Goal: Task Accomplishment & Management: Complete application form

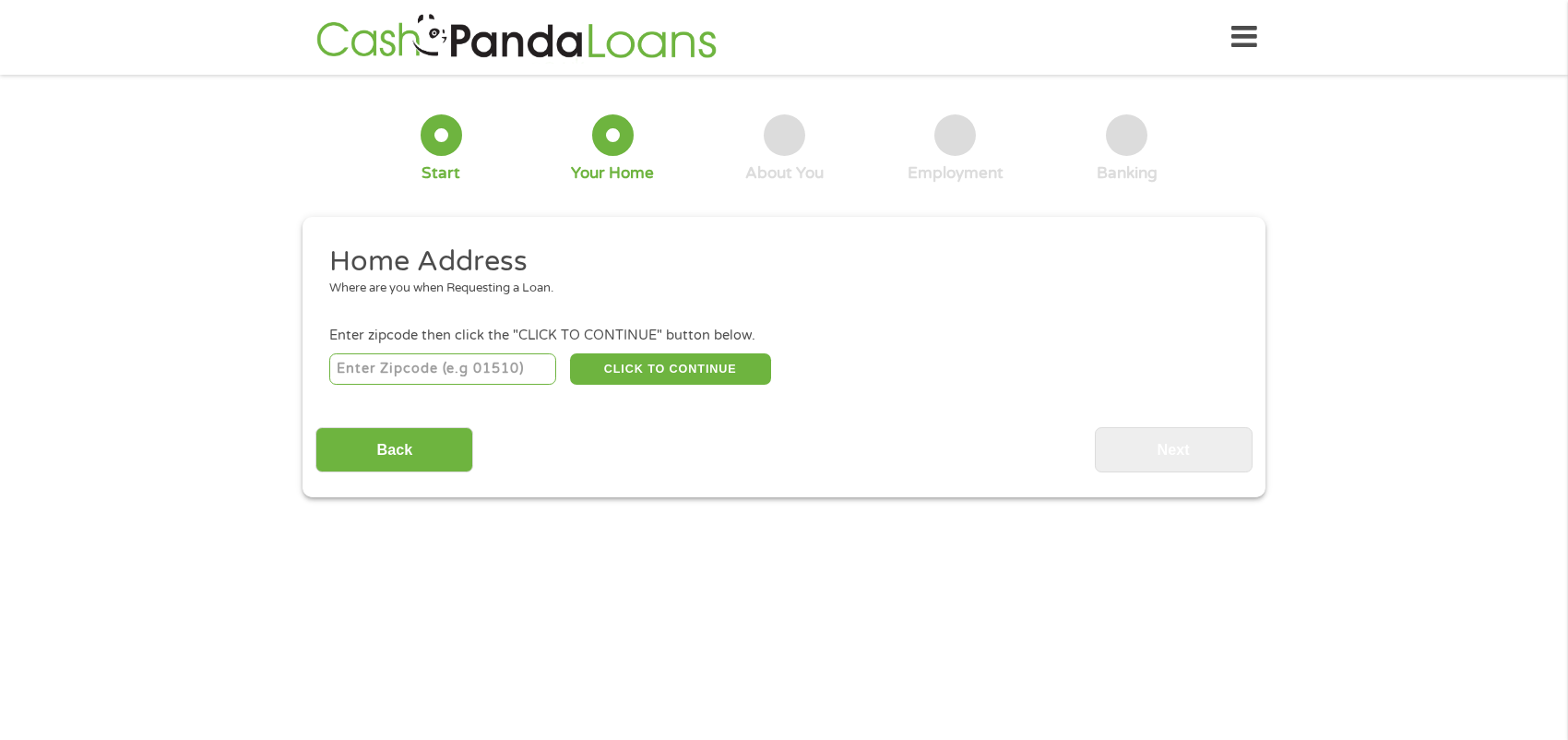
click at [559, 372] on div "CLICK TO CONTINUE Please recheck your Zipcode, it seems to be Incorrect" at bounding box center [784, 369] width 910 height 38
click at [522, 372] on input "number" at bounding box center [443, 369] width 228 height 31
type input "04210"
click at [660, 365] on button "CLICK TO CONTINUE" at bounding box center [670, 369] width 201 height 31
type input "04210"
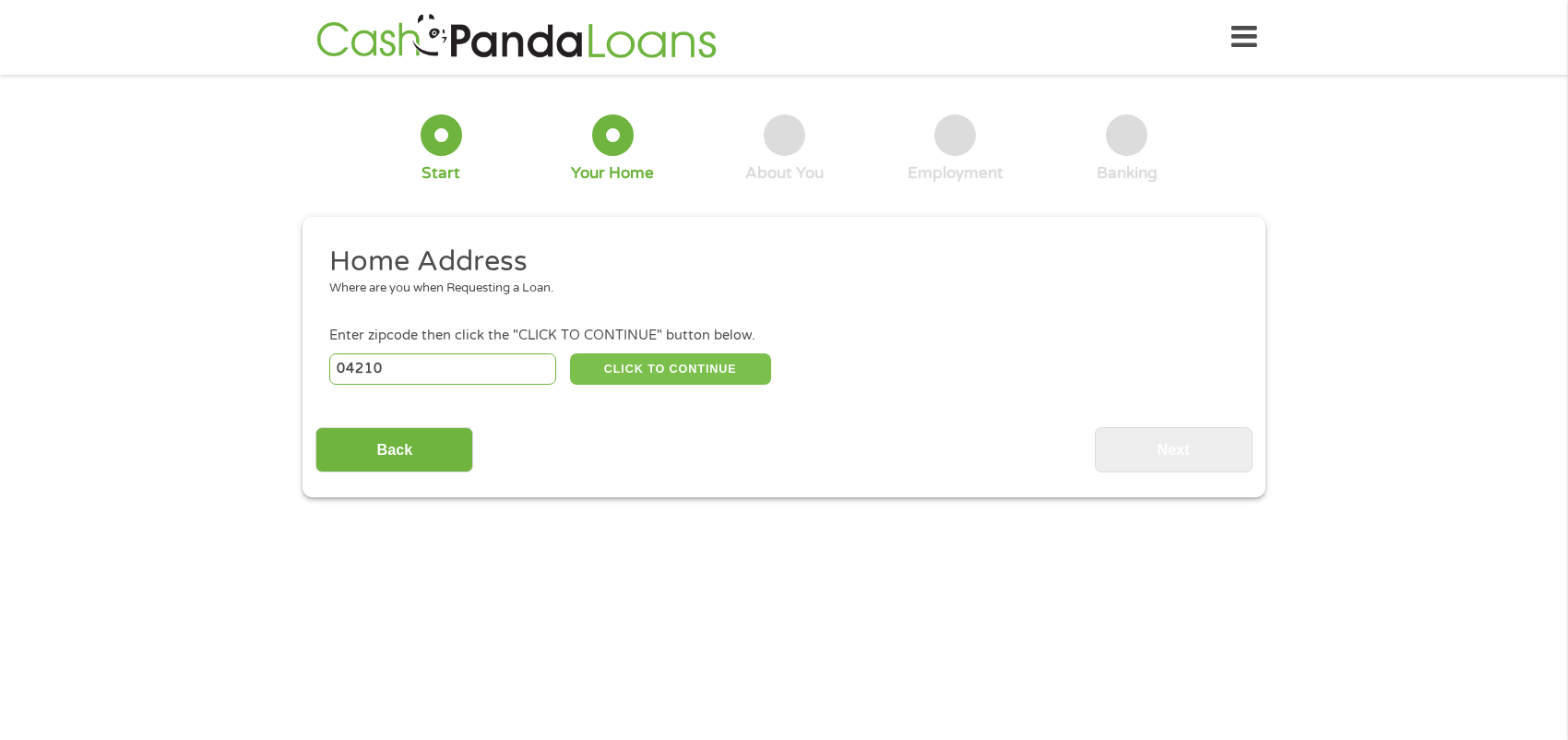
type input "Auburn"
select select "[US_STATE]"
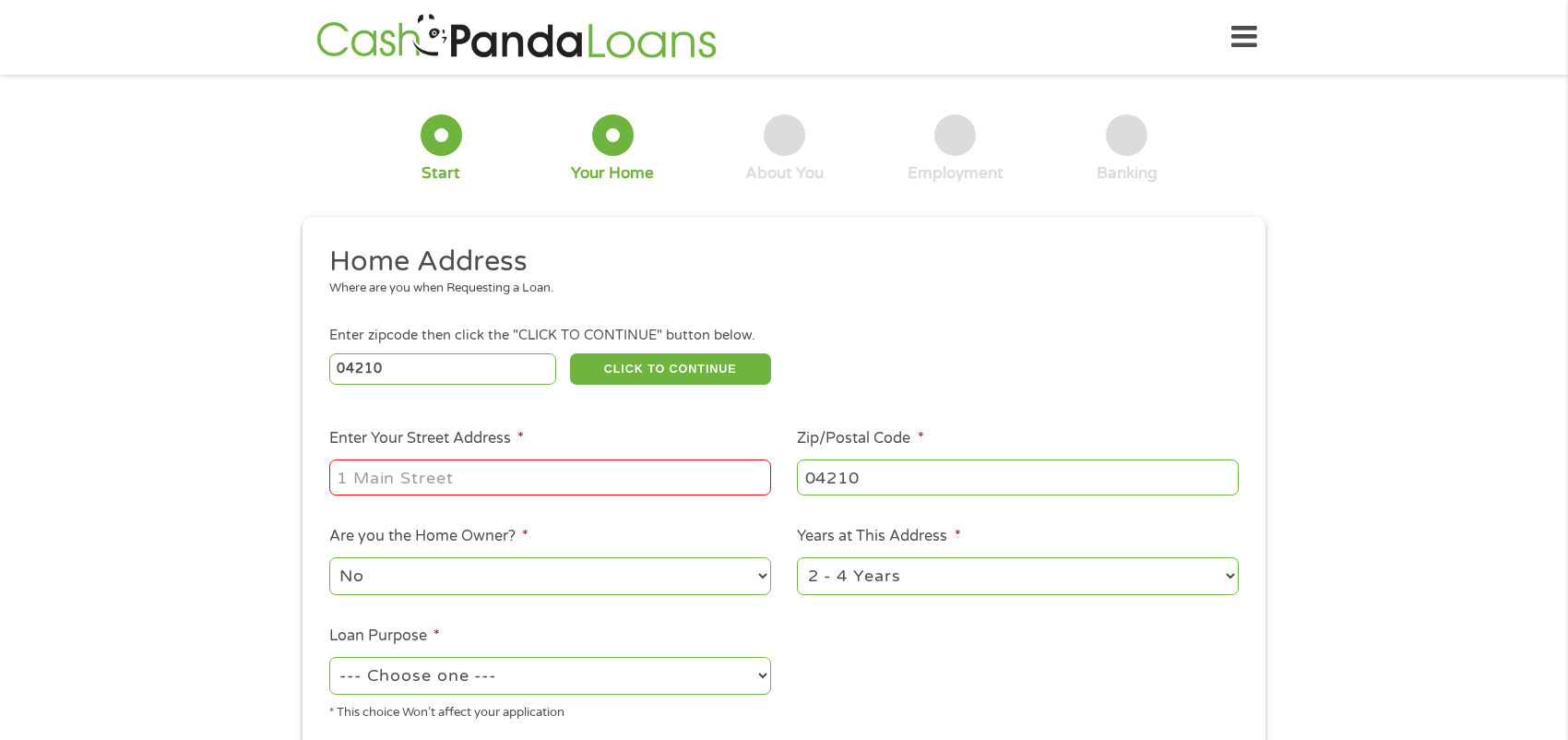
click at [601, 477] on input "Enter Your Street Address *" at bounding box center [551, 477] width 442 height 35
type input "[STREET_ADDRESS]"
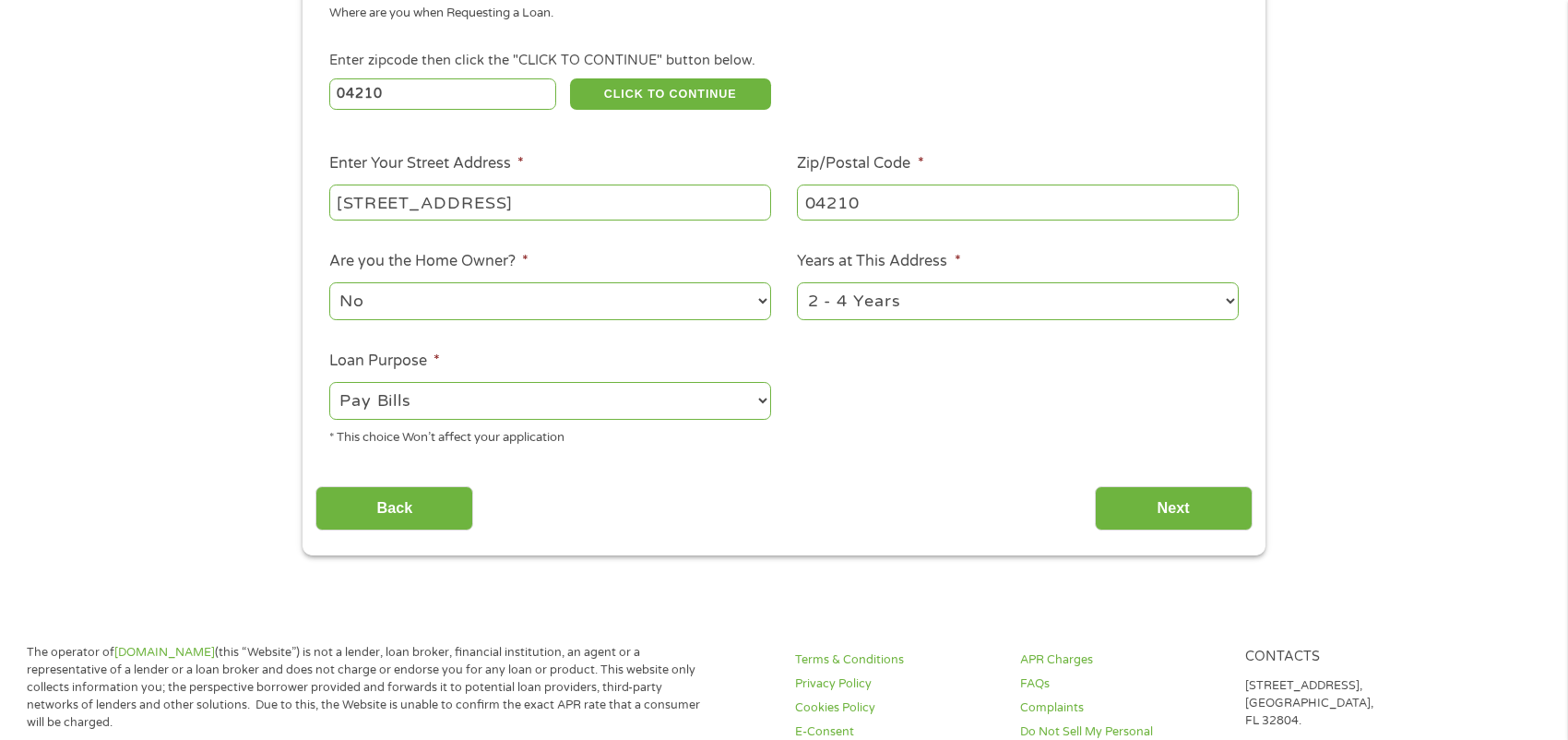
scroll to position [305, 0]
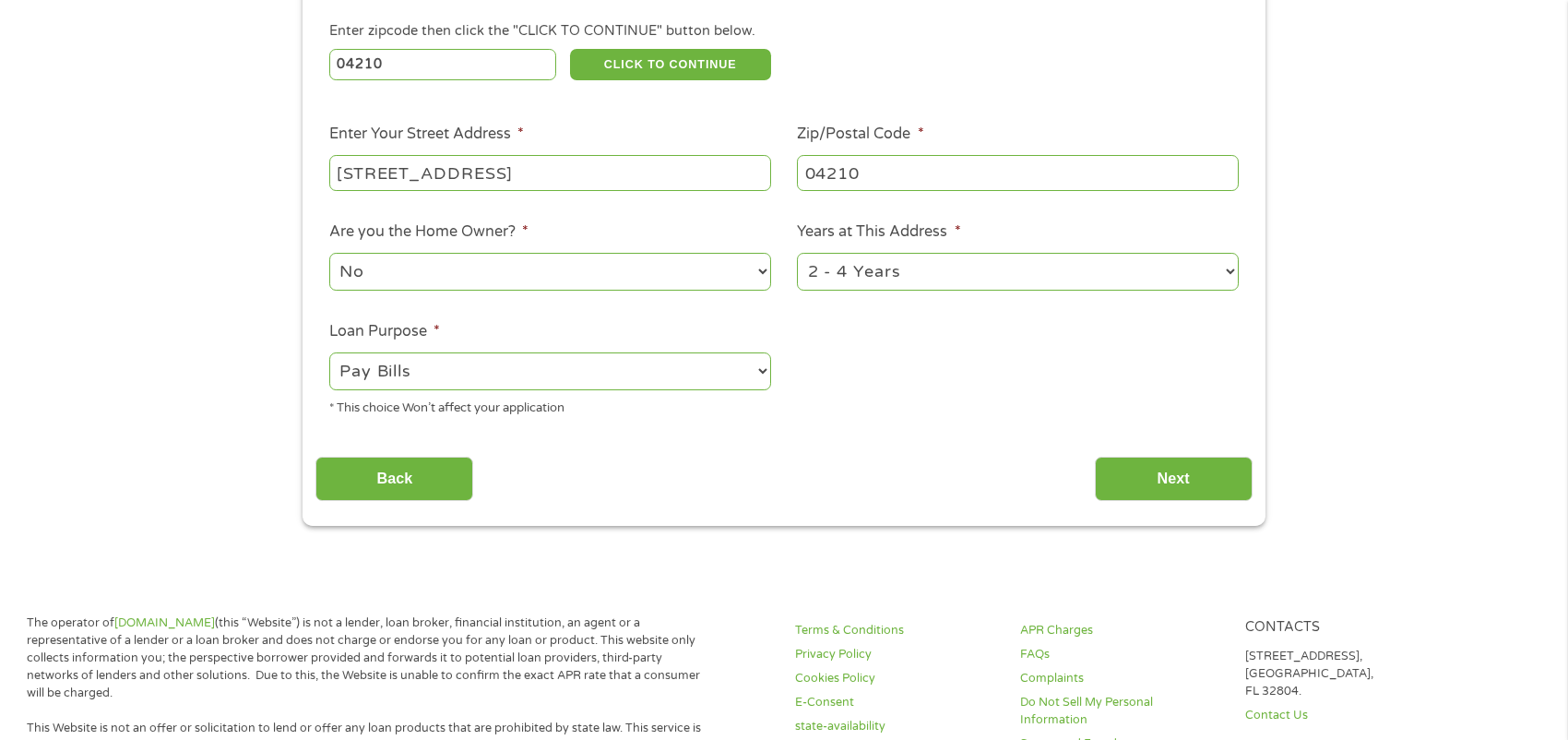
click at [759, 373] on select "--- Choose one --- Pay Bills Debt Consolidation Home Improvement Major Purchase…" at bounding box center [551, 370] width 442 height 38
click at [330, 355] on select "--- Choose one --- Pay Bills Debt Consolidation Home Improvement Major Purchase…" at bounding box center [551, 370] width 442 height 38
click at [762, 376] on select "--- Choose one --- Pay Bills Debt Consolidation Home Improvement Major Purchase…" at bounding box center [551, 370] width 442 height 38
select select "debtconsolidation"
click at [330, 355] on select "--- Choose one --- Pay Bills Debt Consolidation Home Improvement Major Purchase…" at bounding box center [551, 370] width 442 height 38
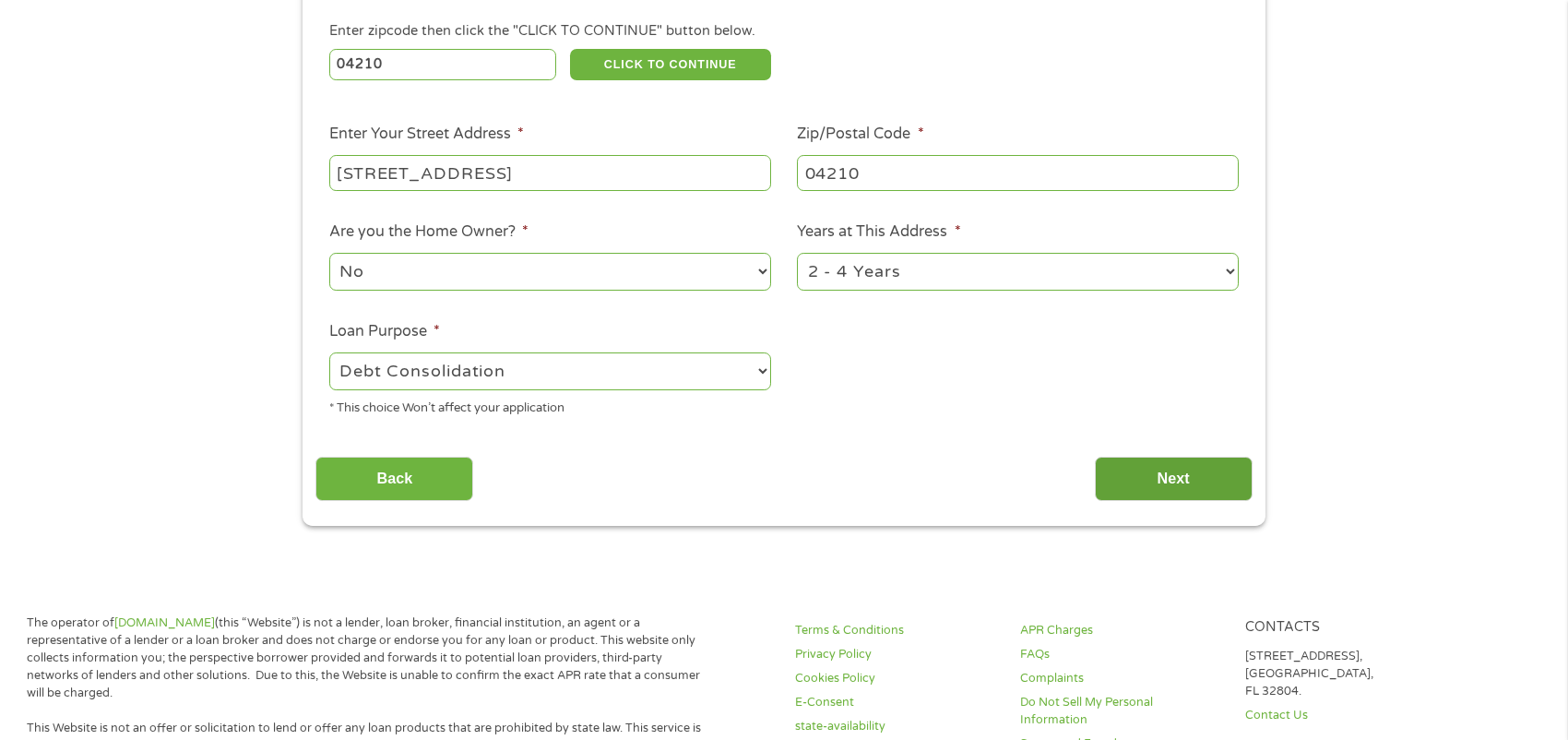
click at [1181, 476] on input "Next" at bounding box center [1173, 479] width 158 height 46
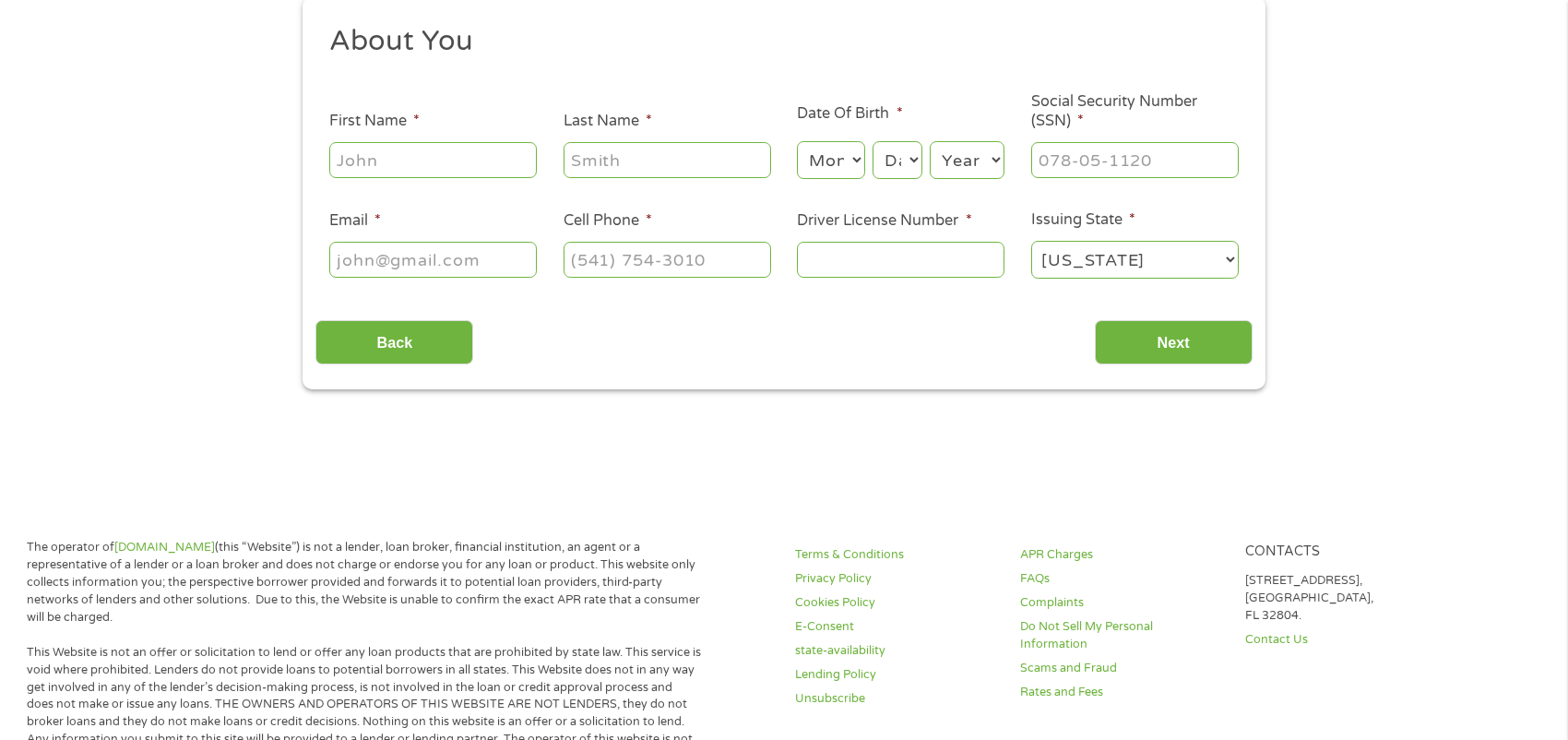
scroll to position [0, 0]
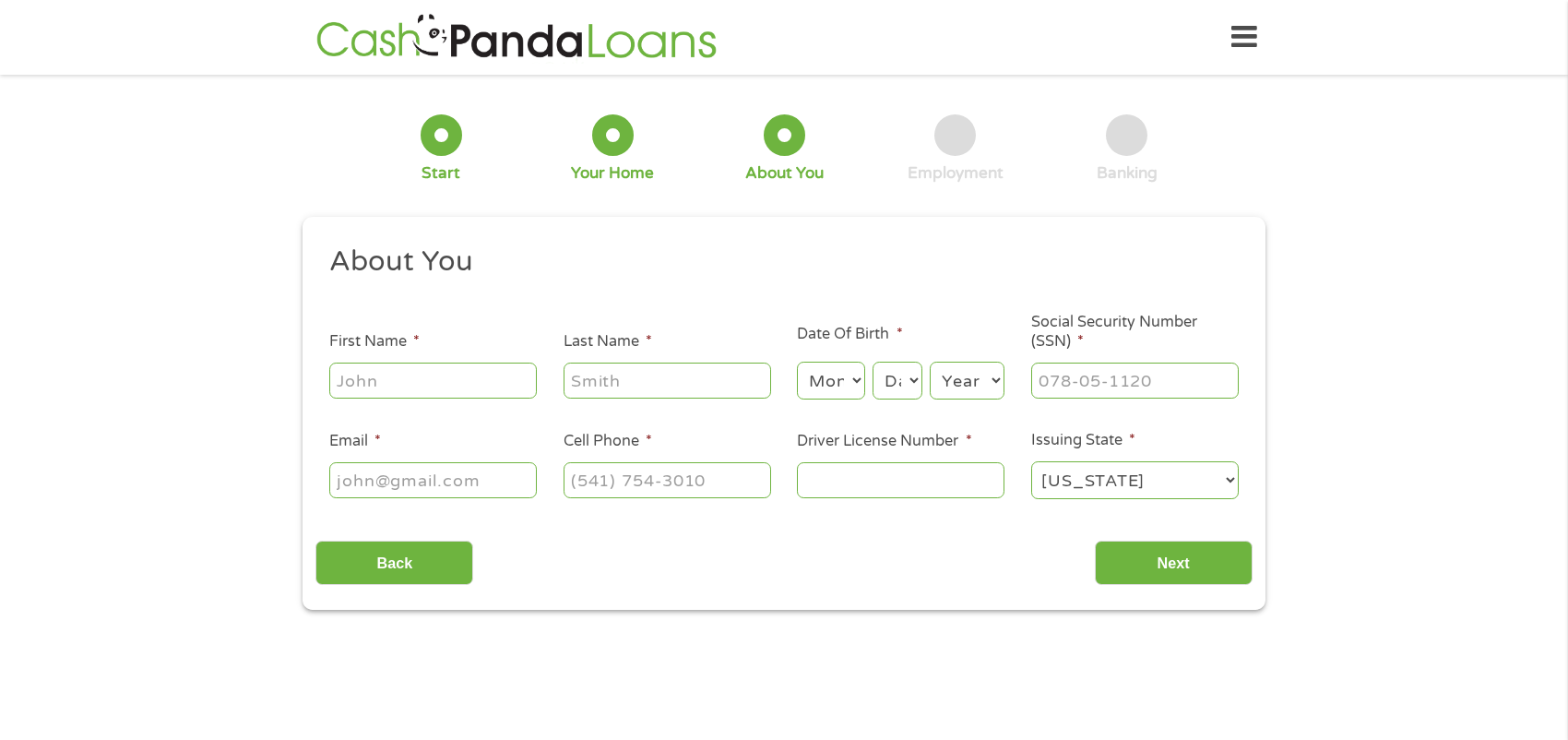
click at [492, 392] on input "First Name *" at bounding box center [433, 380] width 208 height 35
type input "[PERSON_NAME]"
select select "5"
select select "13"
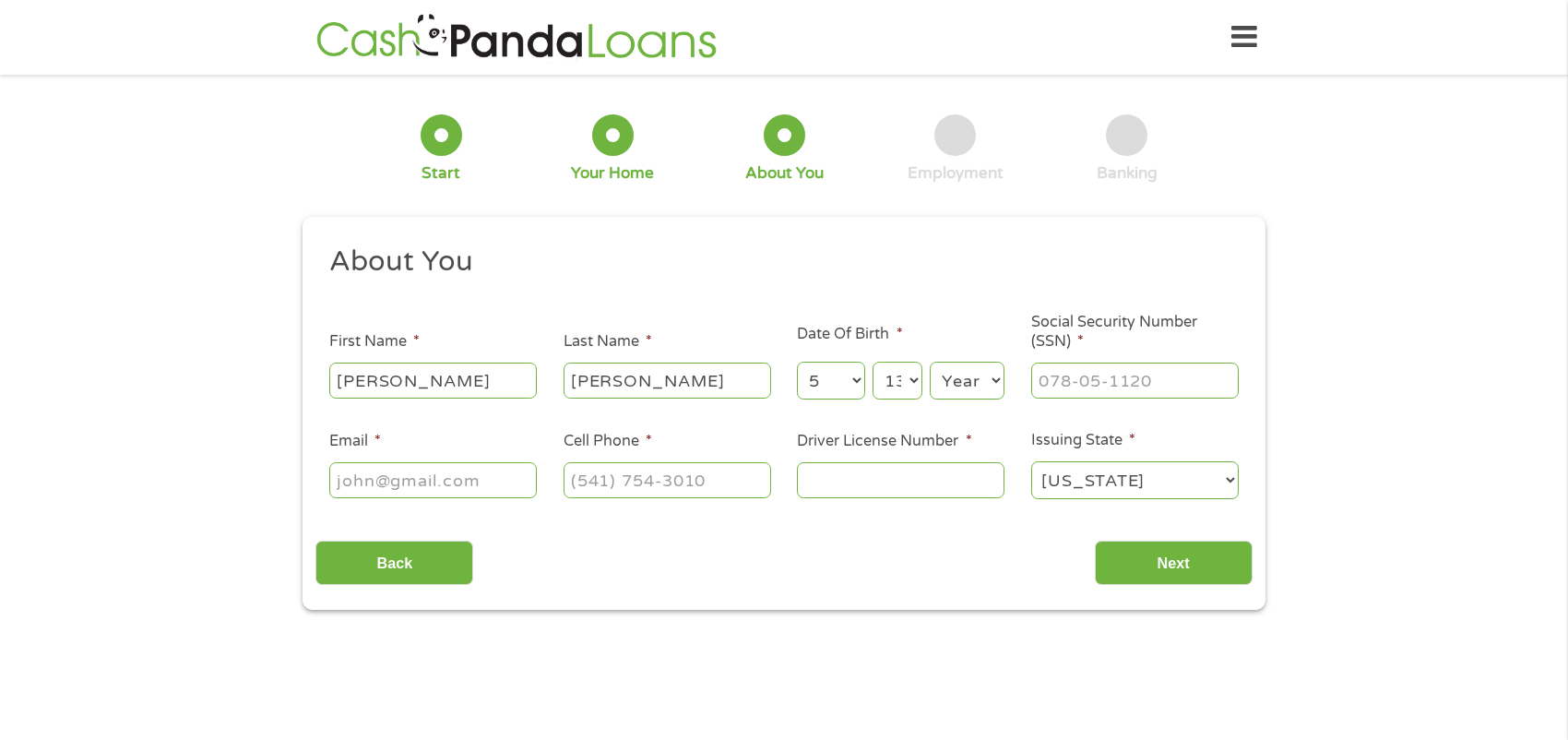
click at [907, 383] on select "Day 1 2 3 4 5 6 7 8 9 10 11 12 13 14 15 16 17 18 19 20 21 22 23 24 25 26 27 28 …" at bounding box center [897, 380] width 49 height 38
click at [873, 362] on select "Day 1 2 3 4 5 6 7 8 9 10 11 12 13 14 15 16 17 18 19 20 21 22 23 24 25 26 27 28 …" at bounding box center [897, 380] width 49 height 38
click at [959, 382] on select "Year [DATE] 2006 2005 2004 2003 2002 2001 2000 1999 1998 1997 1996 1995 1994 19…" at bounding box center [967, 380] width 75 height 38
select select "1952"
click at [930, 362] on select "Year [DATE] 2006 2005 2004 2003 2002 2001 2000 1999 1998 1997 1996 1995 1994 19…" at bounding box center [967, 380] width 75 height 38
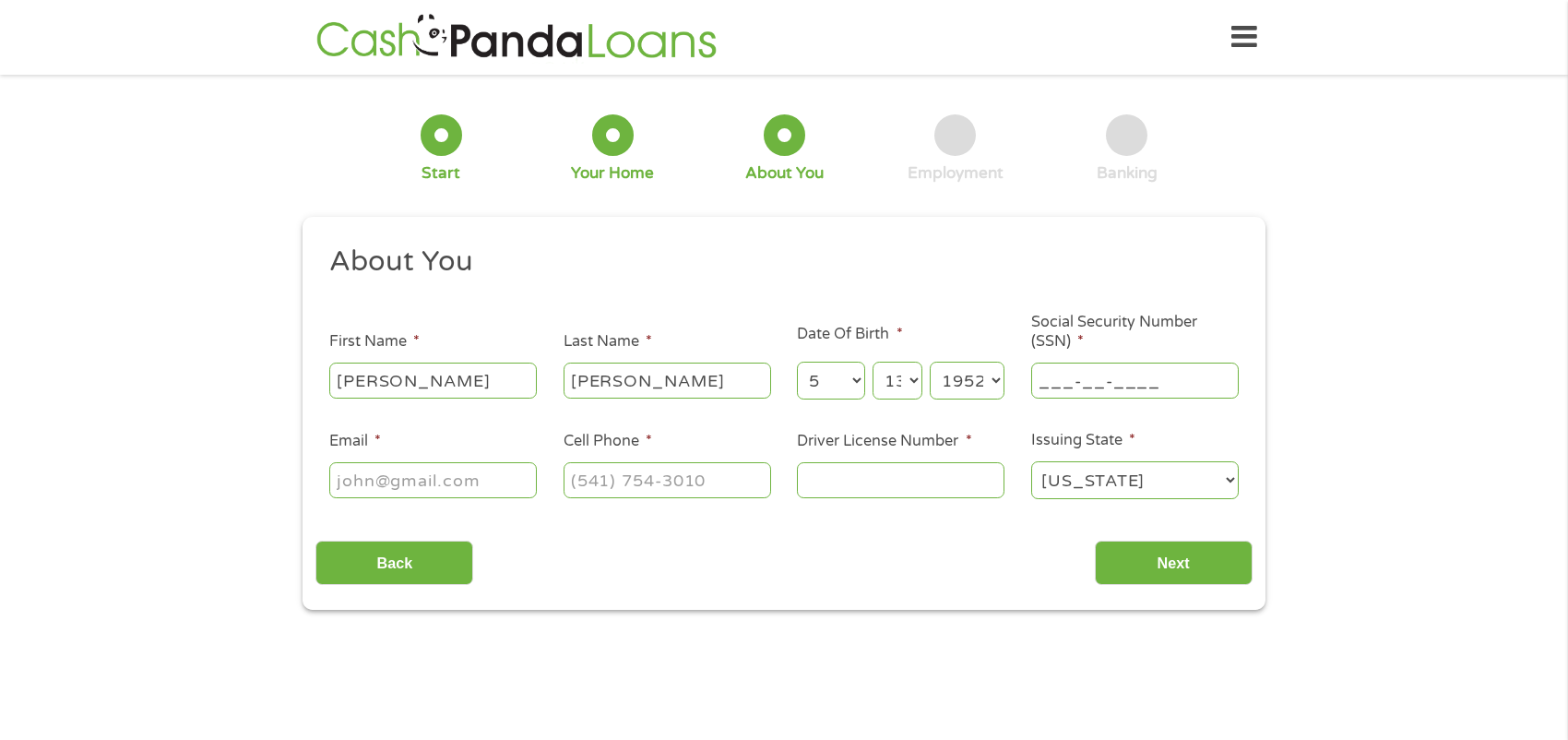
click at [1091, 374] on input "___-__-____" at bounding box center [1136, 380] width 208 height 35
type input "___-_0-0654"
click at [517, 494] on input "Email *" at bounding box center [433, 480] width 208 height 35
type input "[EMAIL_ADDRESS][DOMAIN_NAME]"
type input "[PHONE_NUMBER]"
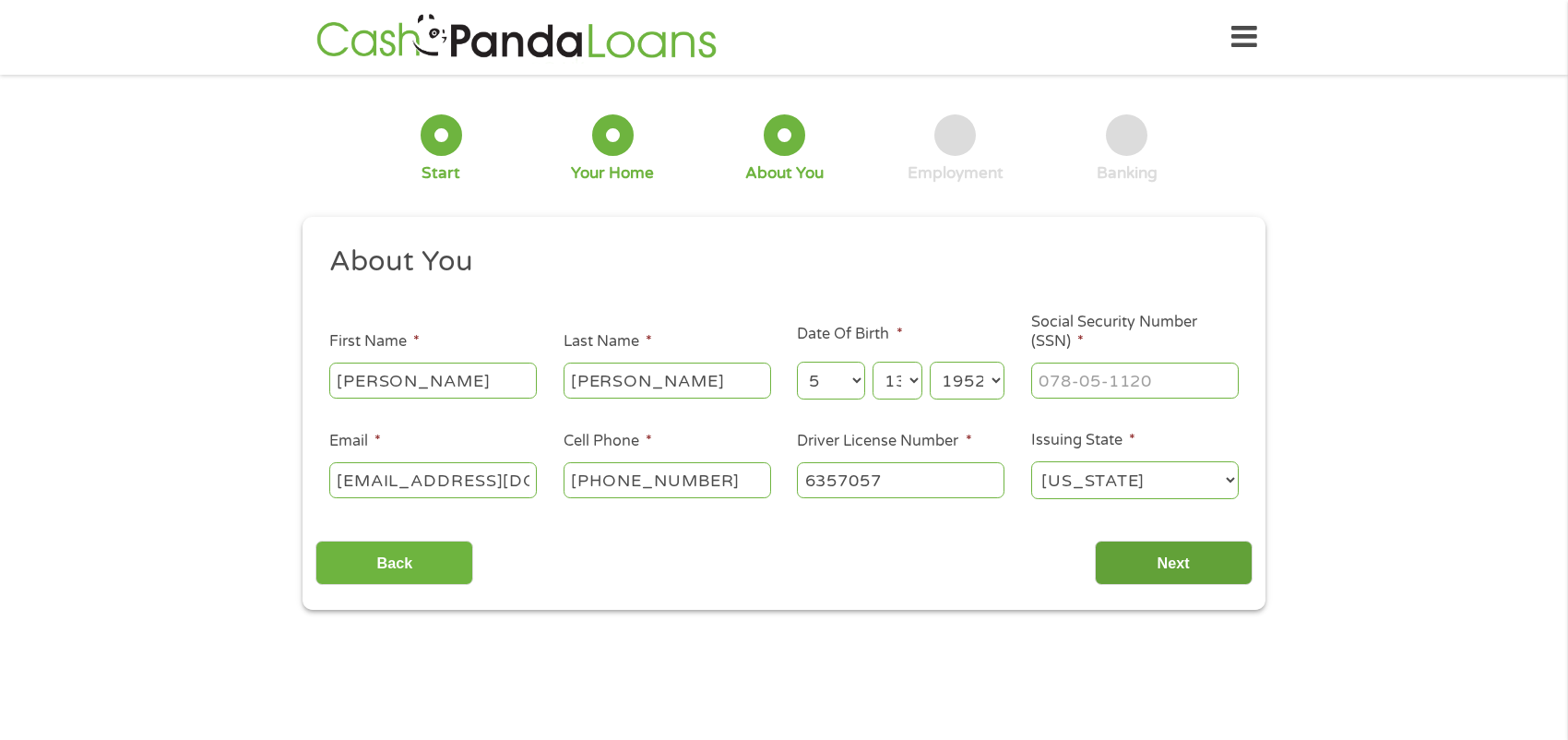
type input "6357057"
click at [1168, 555] on input "Next" at bounding box center [1173, 563] width 158 height 46
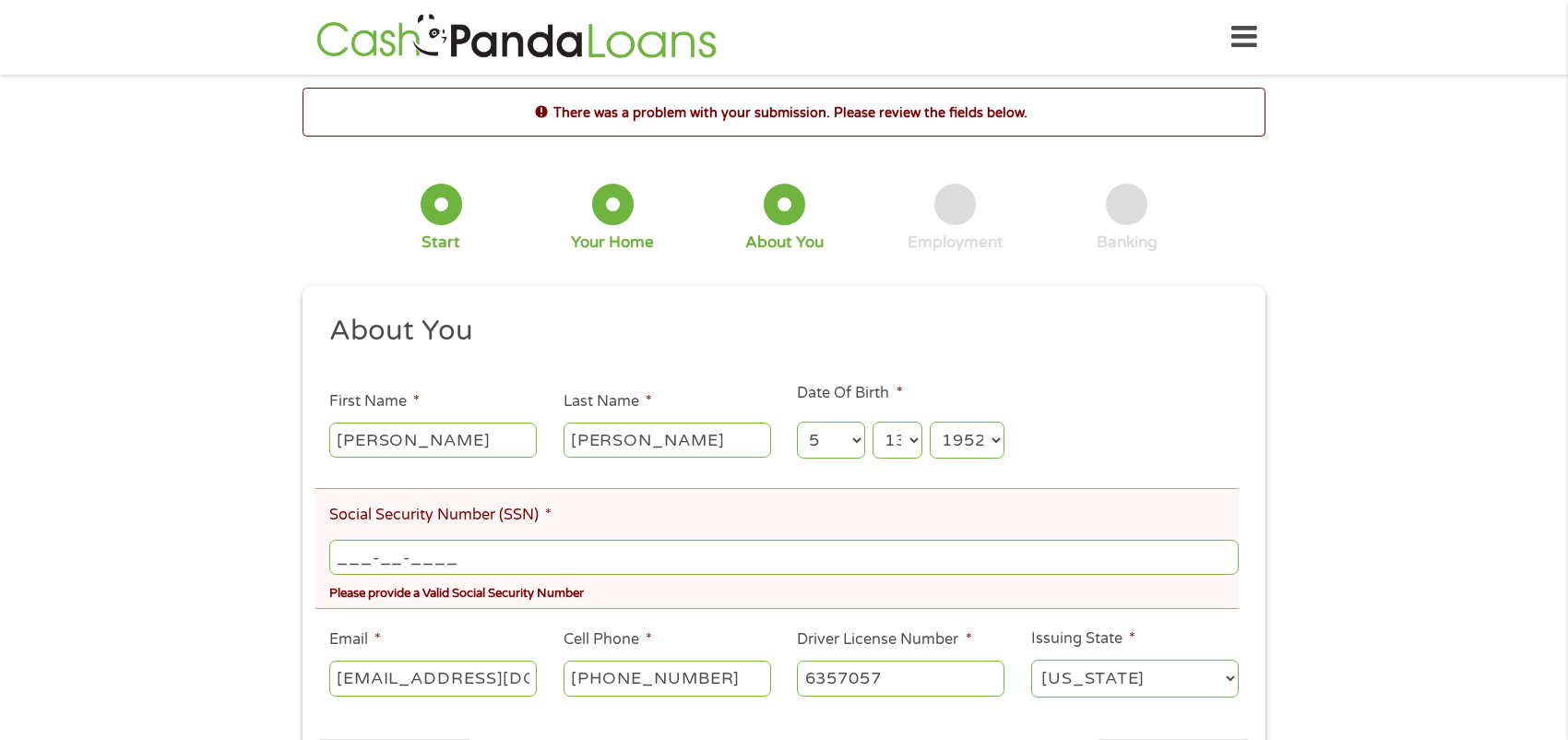
click at [553, 558] on input "___-__-____" at bounding box center [784, 558] width 910 height 35
type input "[PHONE_NUMBER]_"
type input "006-54-2586"
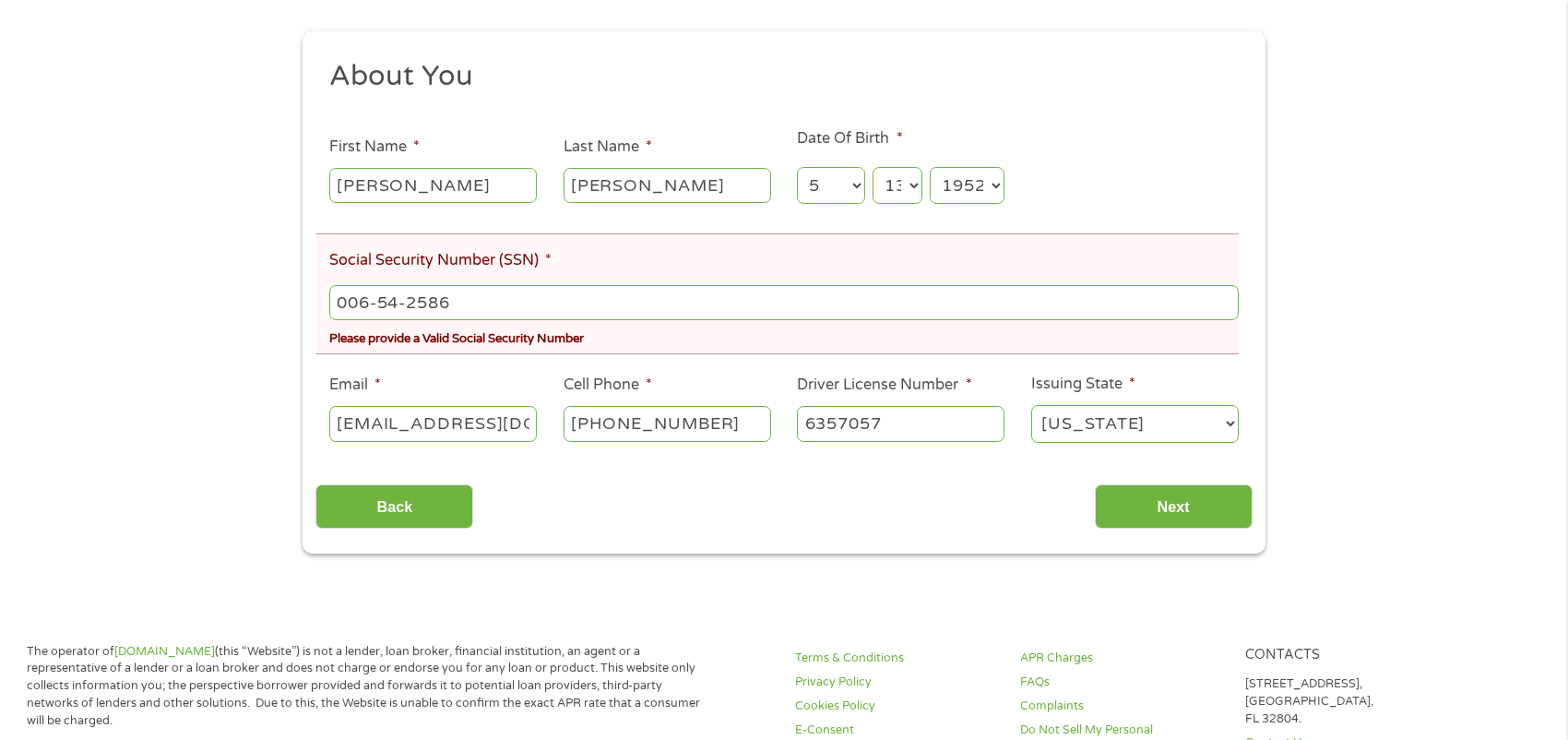
scroll to position [276, 0]
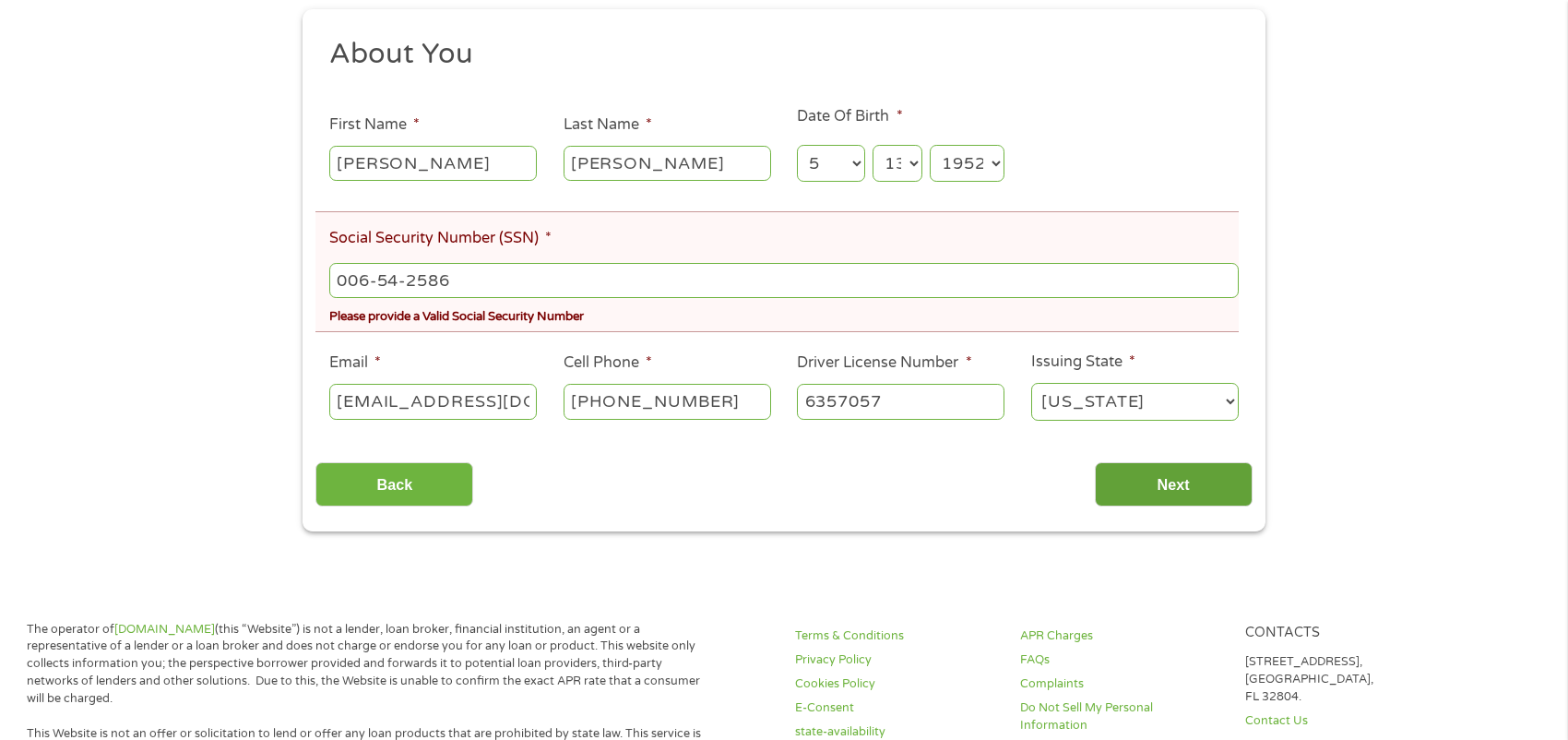
click at [1175, 485] on input "Next" at bounding box center [1173, 485] width 158 height 46
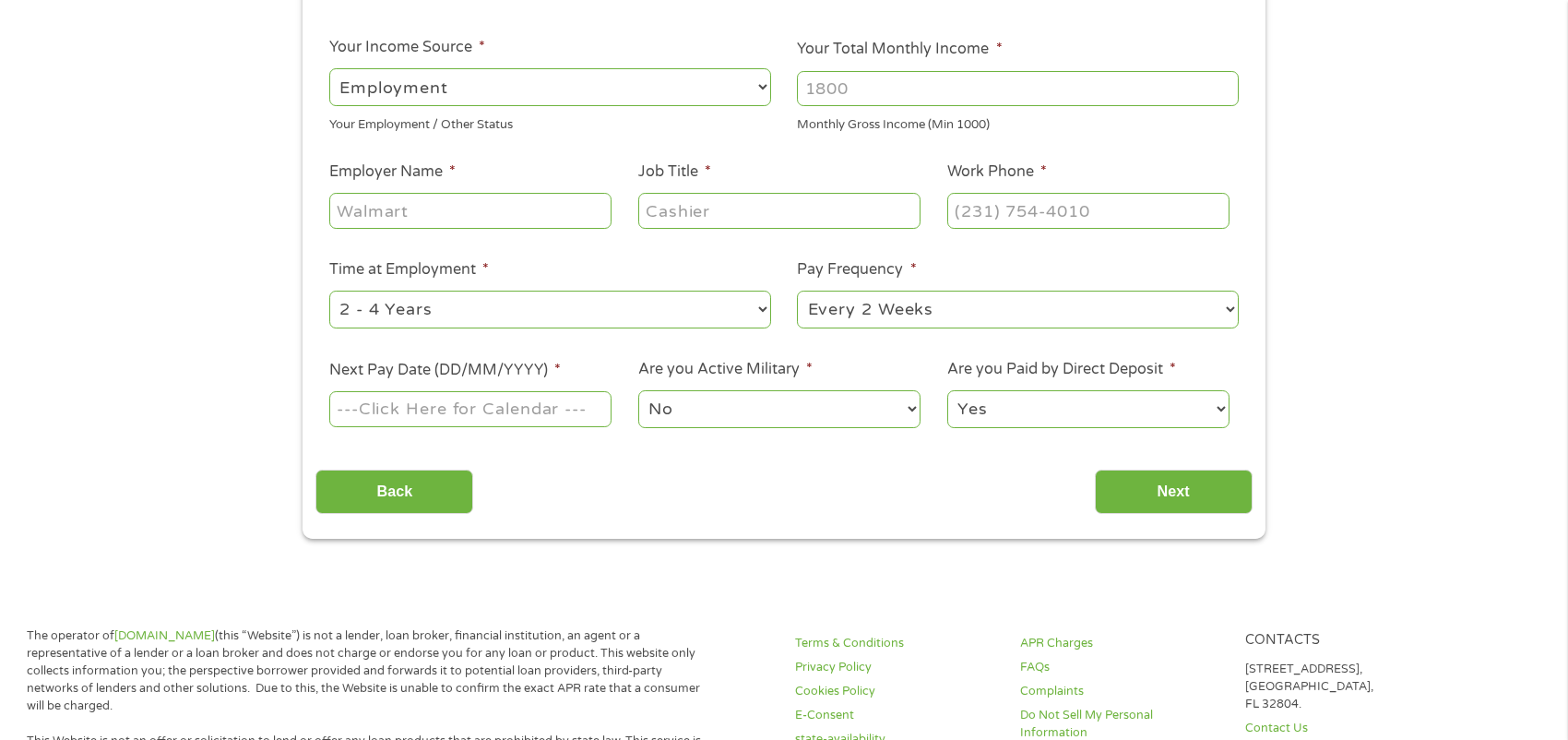
click at [553, 408] on input "Next Pay Date (DD/MM/YYYY) *" at bounding box center [470, 408] width 282 height 35
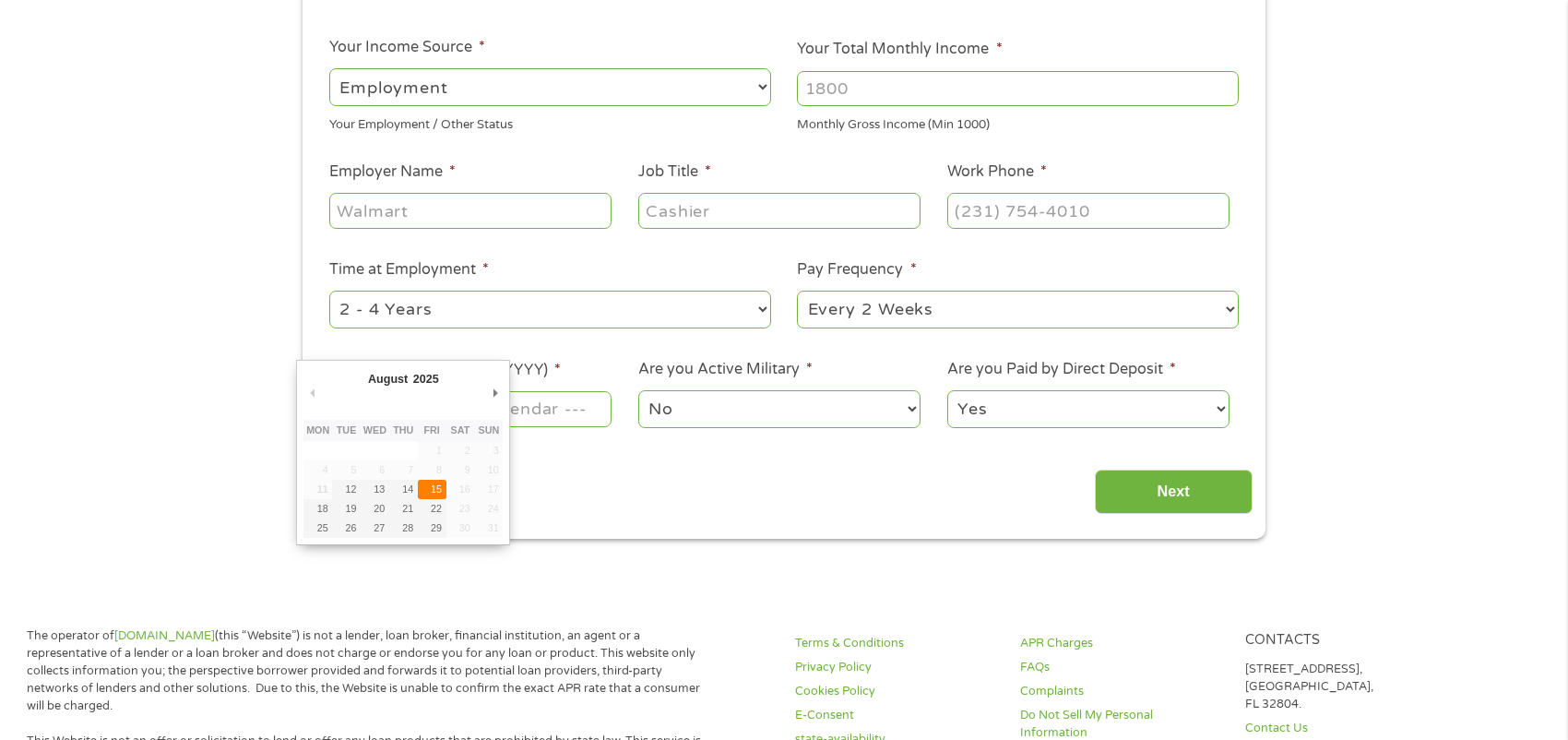
type input "[DATE]"
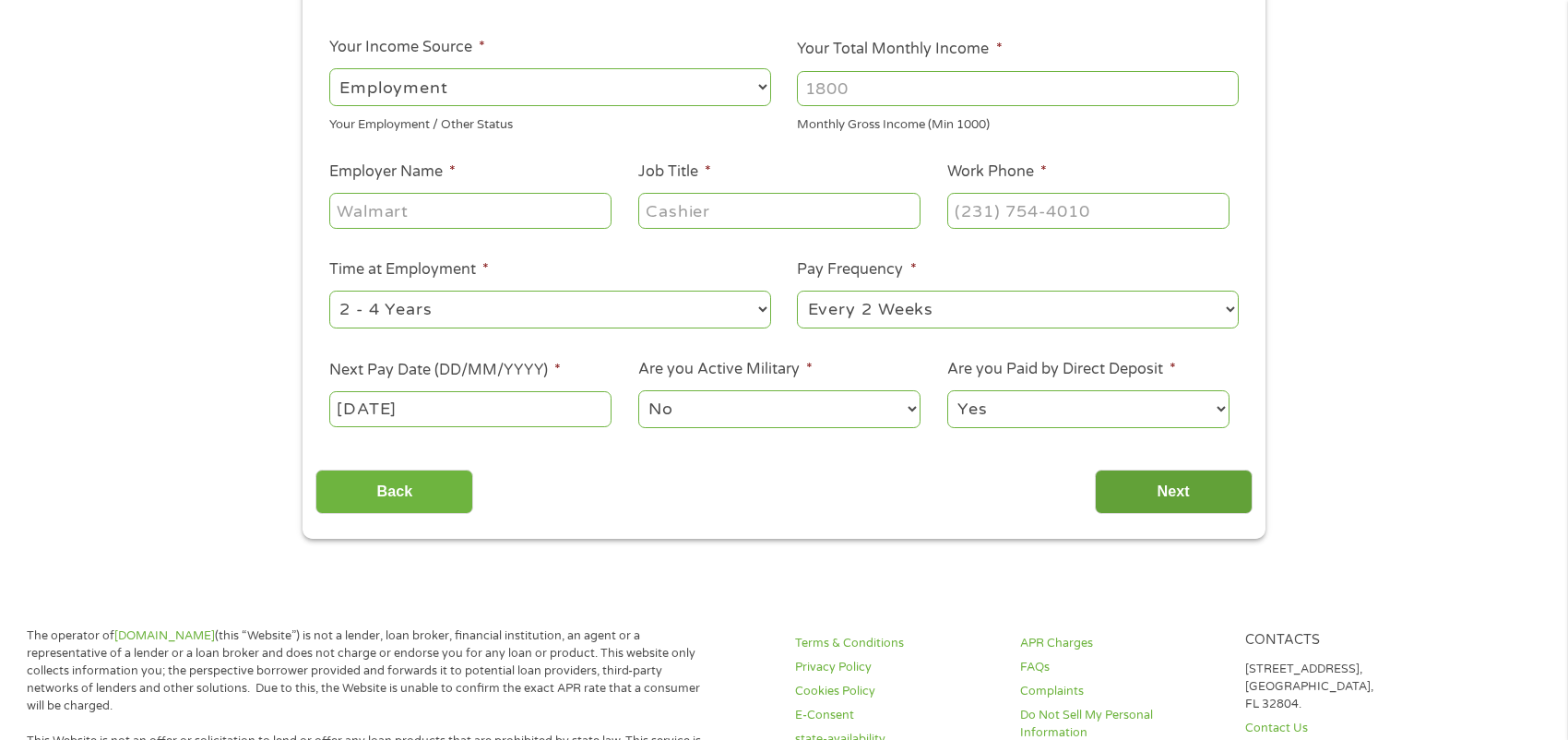
click at [1163, 486] on input "Next" at bounding box center [1173, 492] width 158 height 46
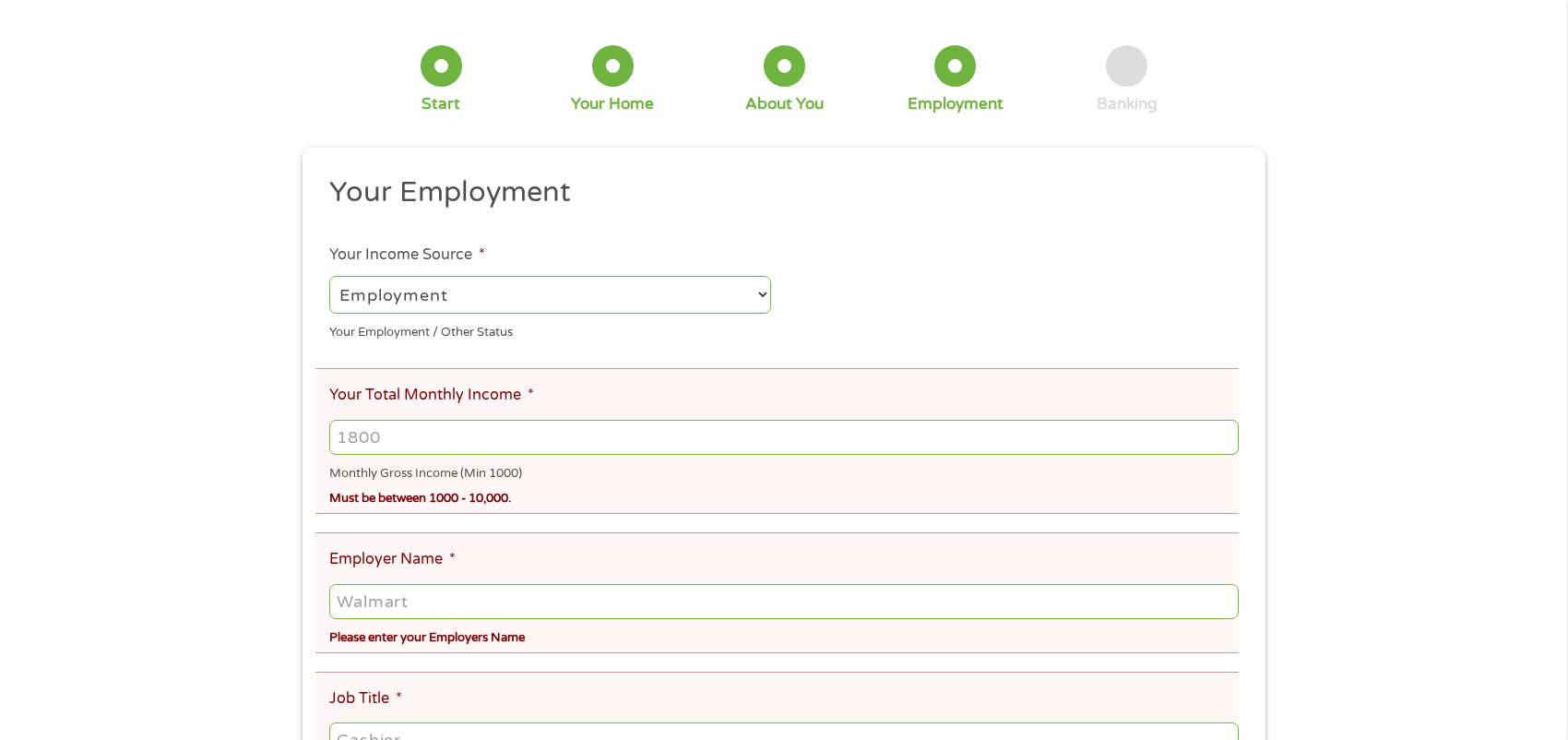
scroll to position [184, 0]
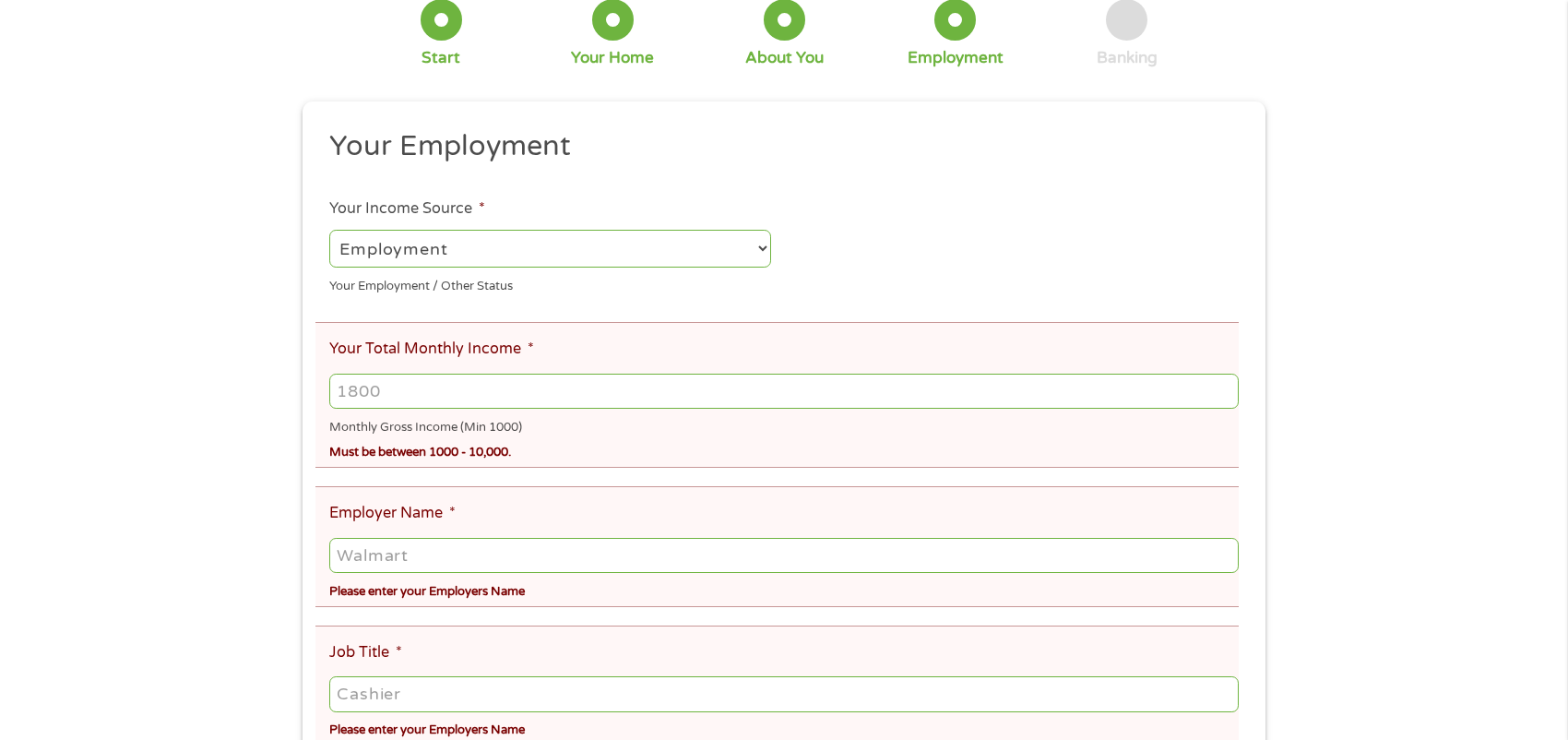
drag, startPoint x: 373, startPoint y: 399, endPoint x: 292, endPoint y: 399, distance: 81.0
click at [292, 399] on div "There was a problem with your submission. Please review the fields below. 1 Sta…" at bounding box center [784, 557] width 996 height 1307
type input "3950"
click at [452, 560] on input "Employer Name *" at bounding box center [784, 556] width 910 height 35
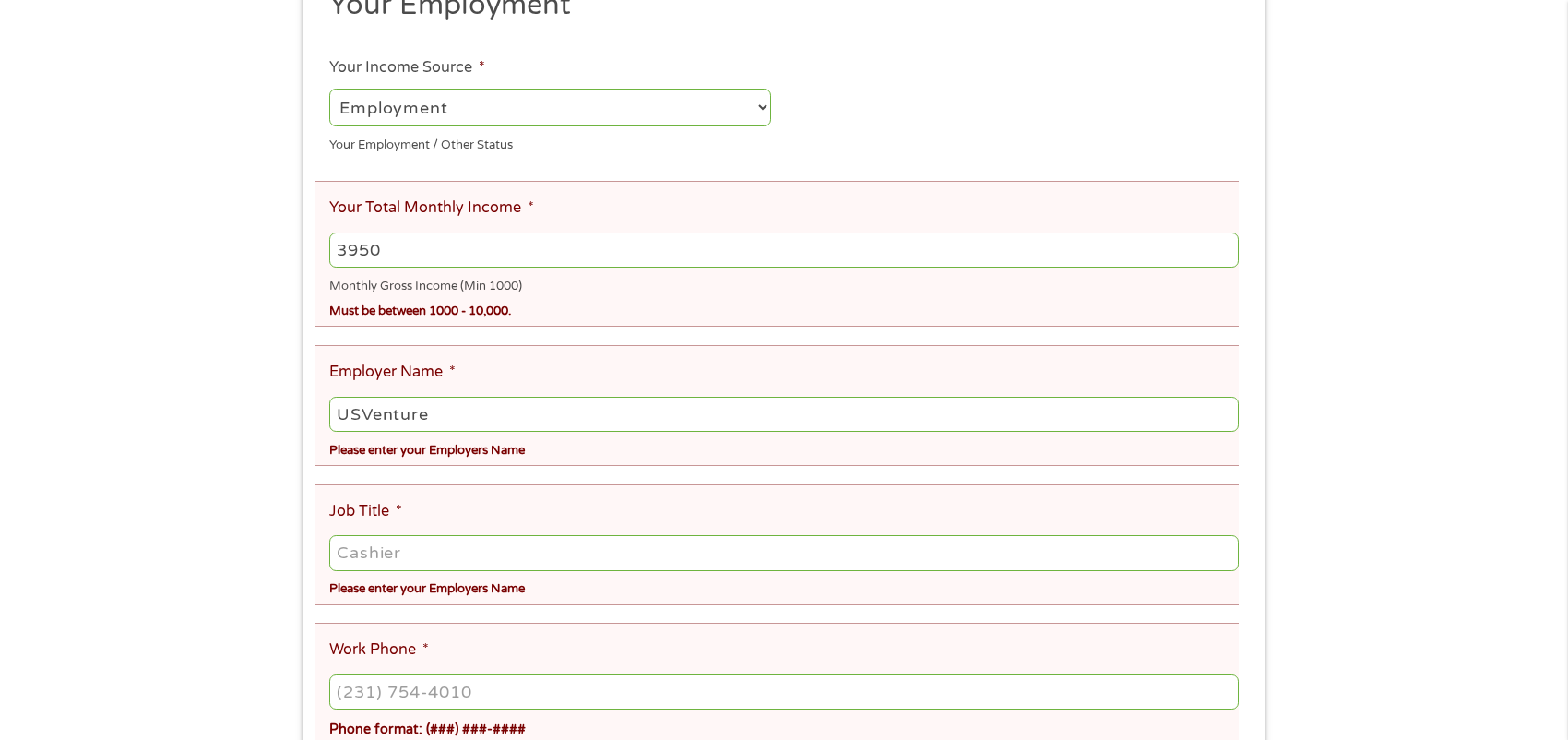
scroll to position [370, 0]
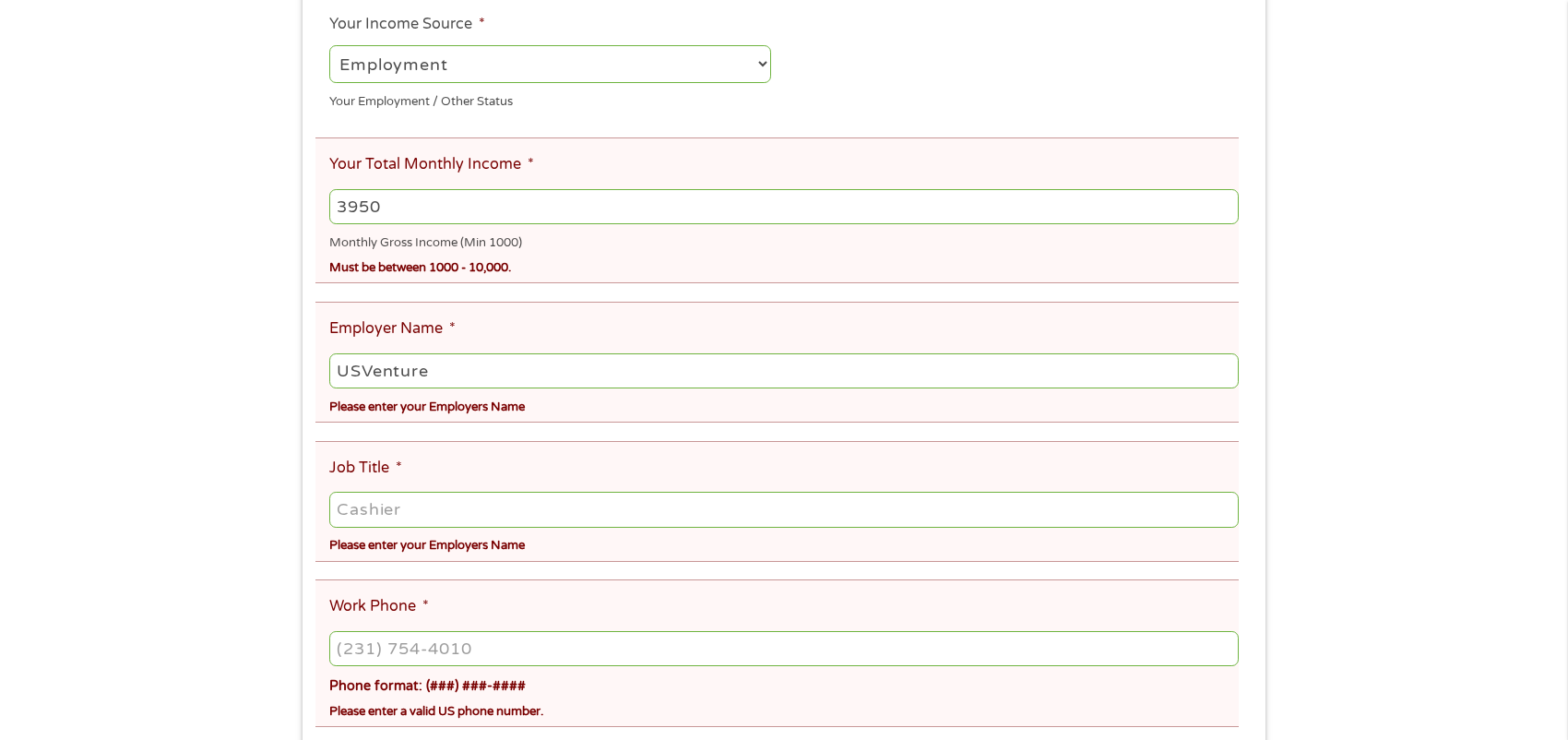
type input "USVenture"
click at [423, 511] on input "Job Title *" at bounding box center [784, 509] width 910 height 35
type input "Customer Service Specialist"
click at [401, 655] on input "(___) ___-____" at bounding box center [784, 649] width 910 height 35
type input "[PHONE_NUMBER]"
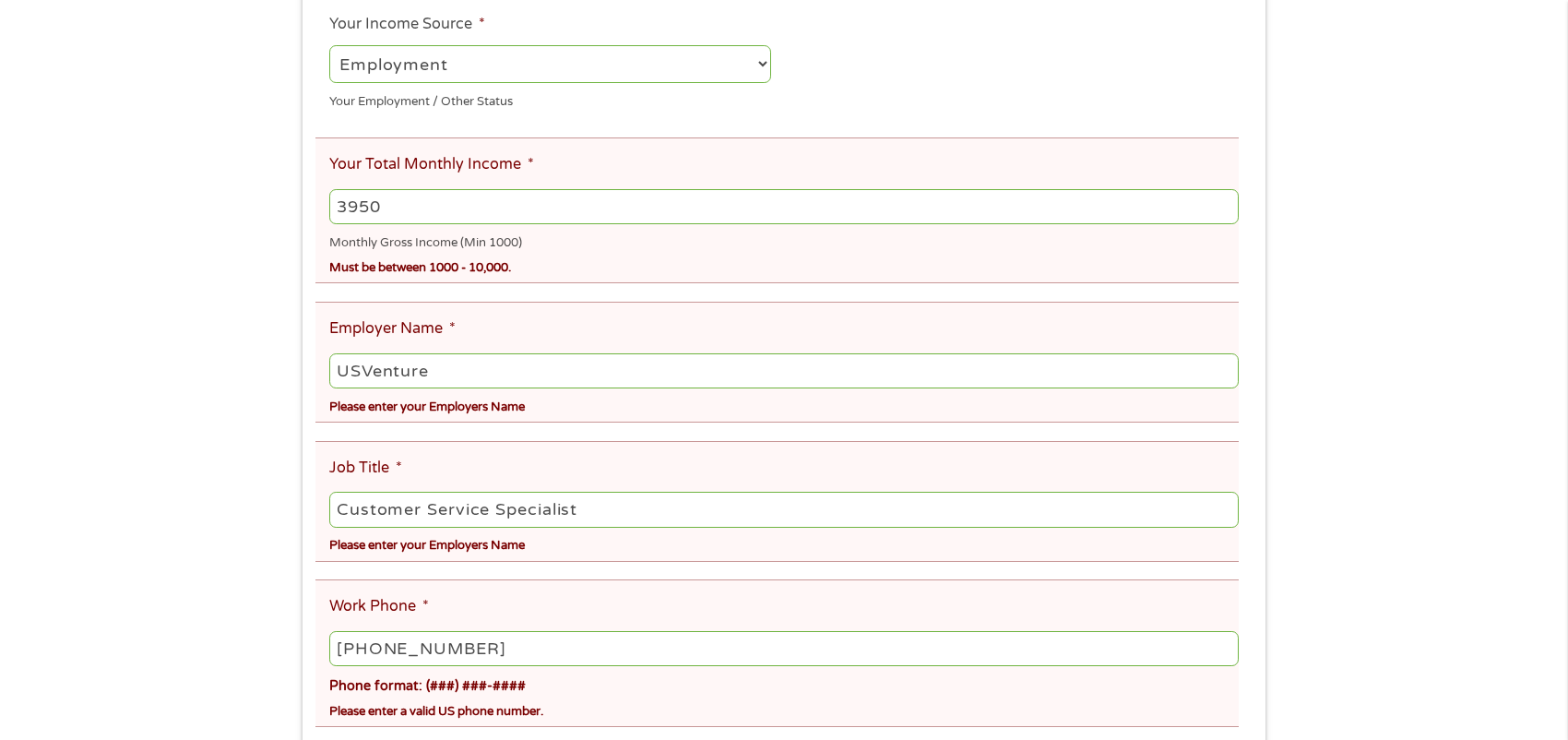
drag, startPoint x: 468, startPoint y: 370, endPoint x: 261, endPoint y: 385, distance: 207.5
click at [261, 385] on div "There was a problem with your submission. Please review the fields below. 1 Sta…" at bounding box center [784, 372] width 1568 height 1307
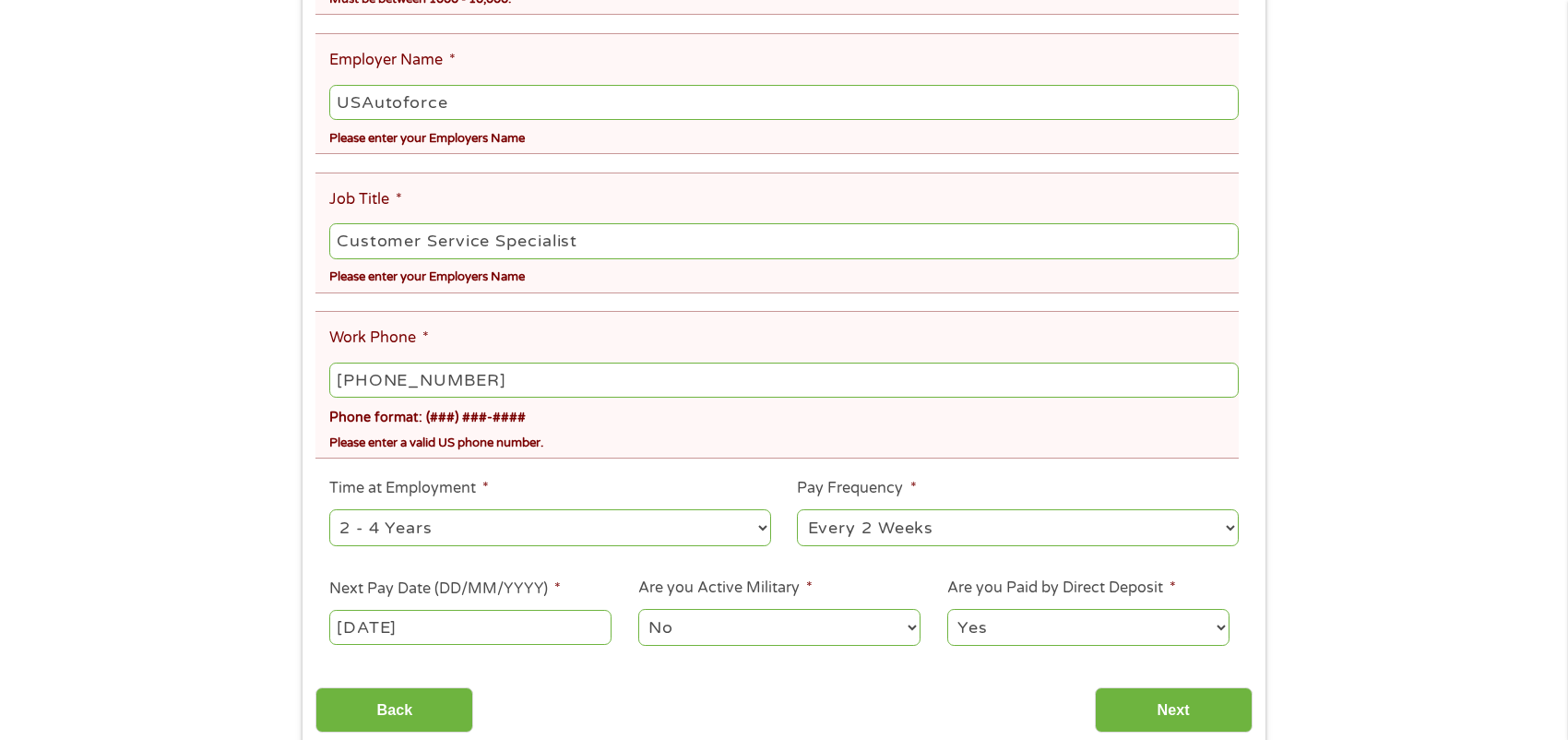
scroll to position [646, 0]
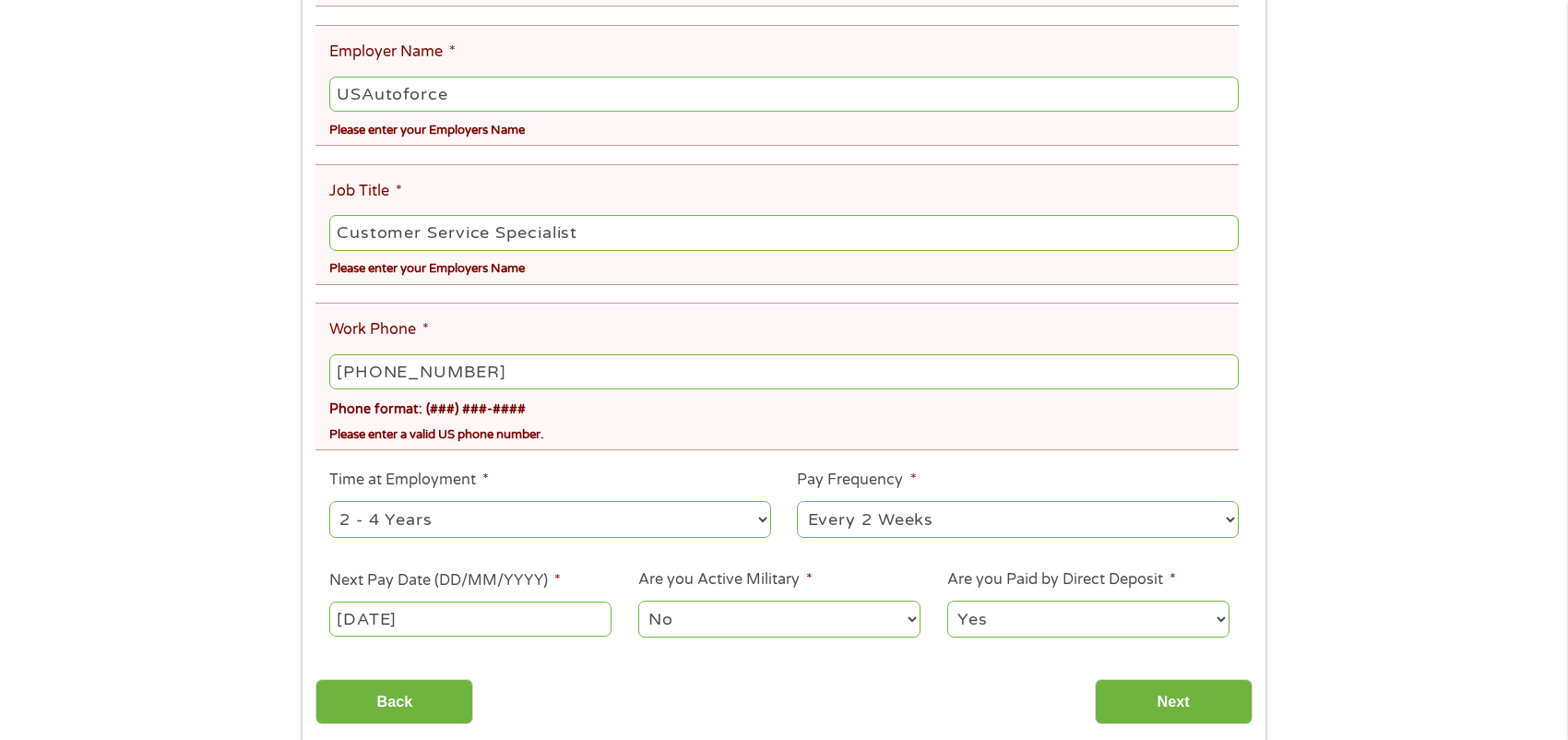
type input "USAutoforce"
click at [763, 526] on select "--- Choose one --- 1 Year or less 1 - 2 Years 2 - 4 Years Over 4 Years" at bounding box center [551, 520] width 442 height 38
select select "24months"
click at [330, 509] on select "--- Choose one --- 1 Year or less 1 - 2 Years 2 - 4 Years Over 4 Years" at bounding box center [551, 520] width 442 height 38
click at [1230, 526] on select "--- Choose one --- Every 2 Weeks Every Week Monthly Semi-Monthly" at bounding box center [1018, 520] width 442 height 38
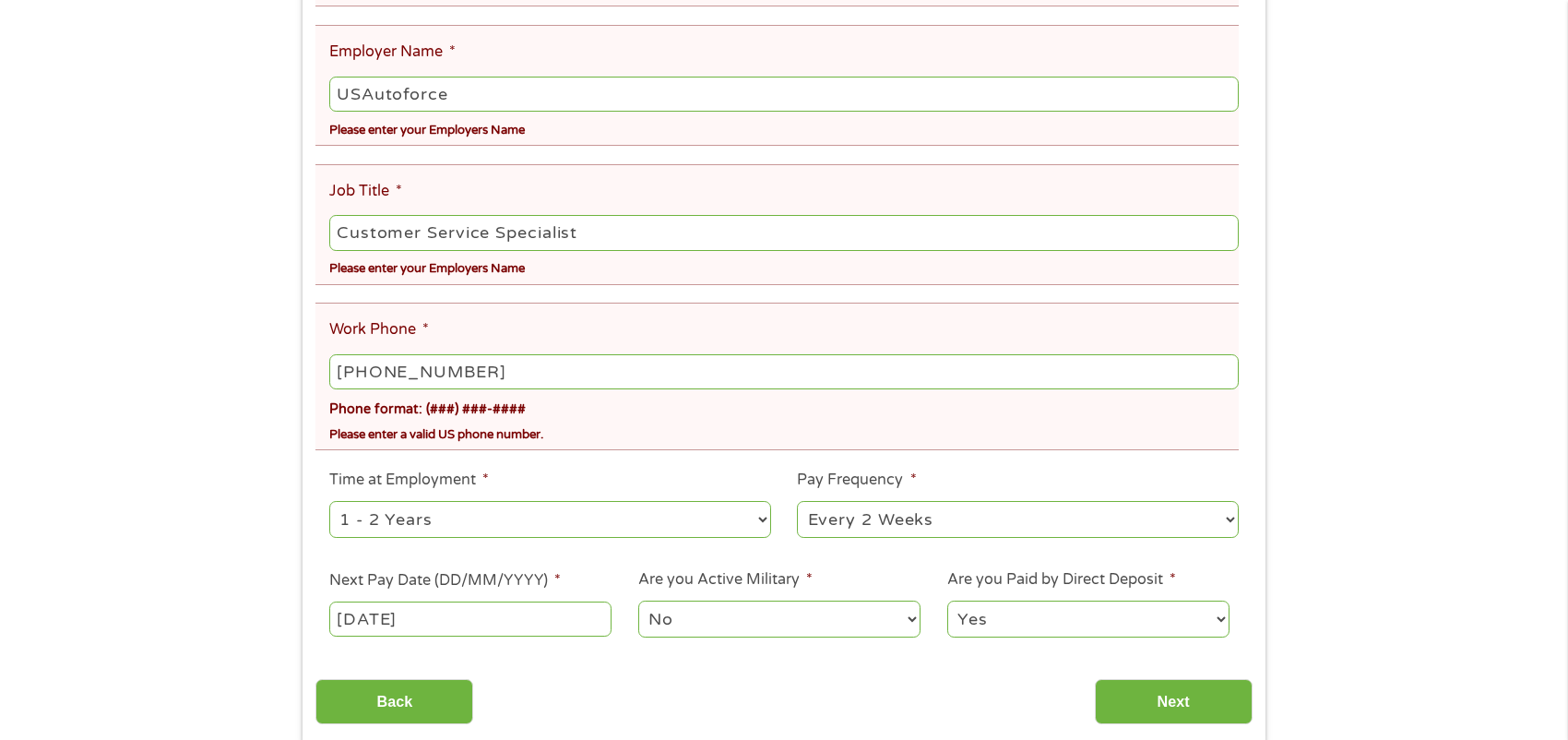
select select "weekly"
click at [797, 509] on select "--- Choose one --- Every 2 Weeks Every Week Monthly Semi-Monthly" at bounding box center [1018, 520] width 442 height 38
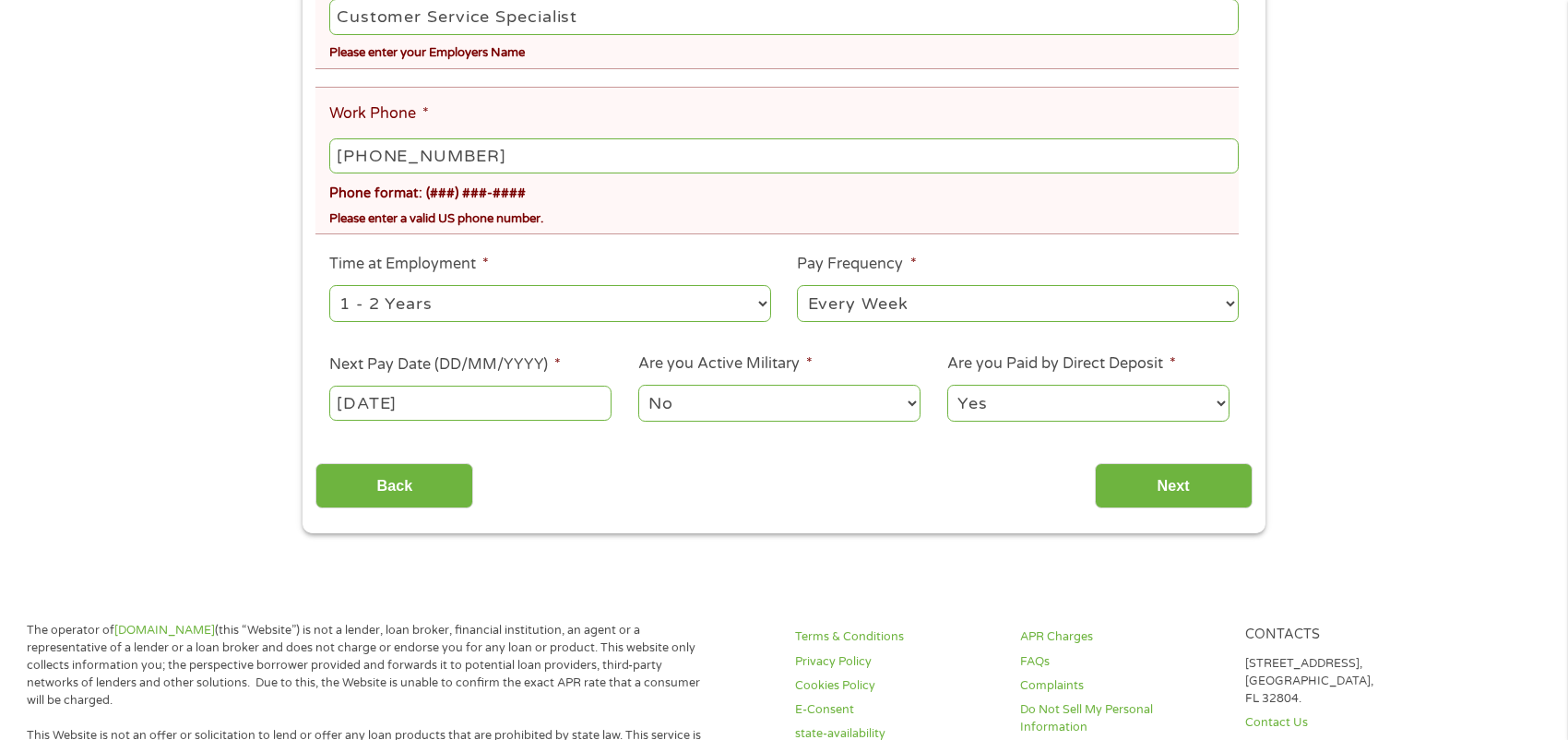
scroll to position [922, 0]
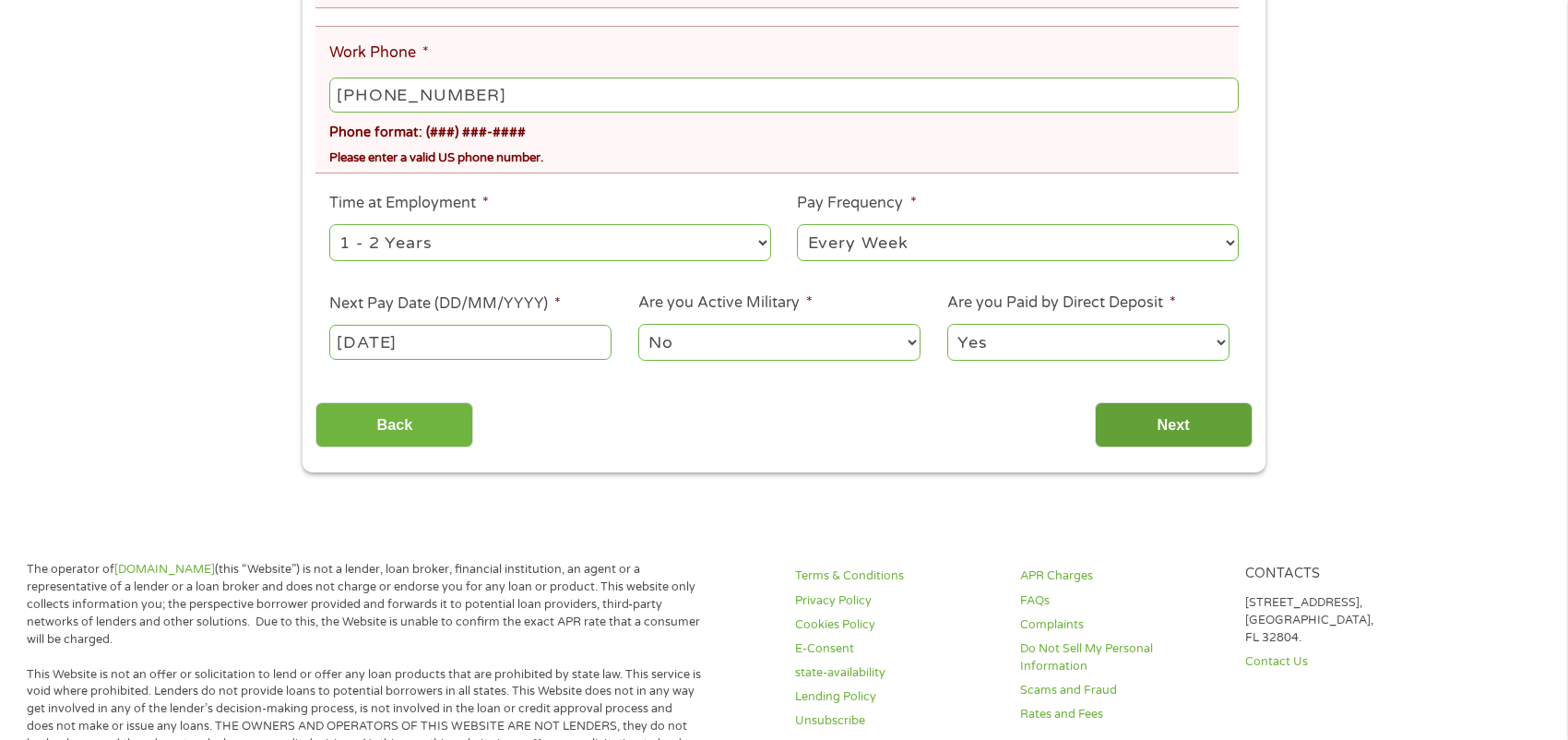
click at [1143, 431] on input "Next" at bounding box center [1173, 425] width 158 height 46
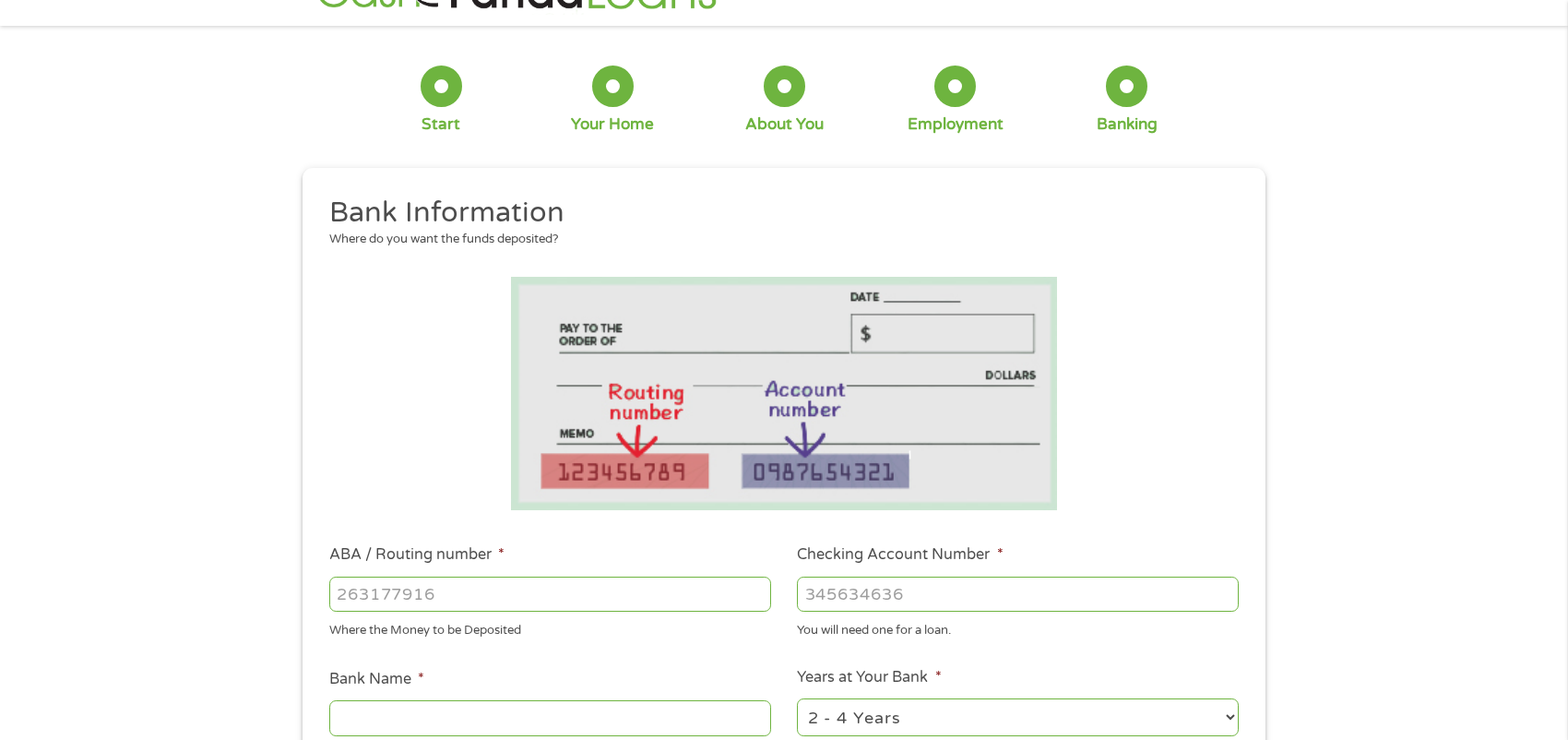
scroll to position [0, 0]
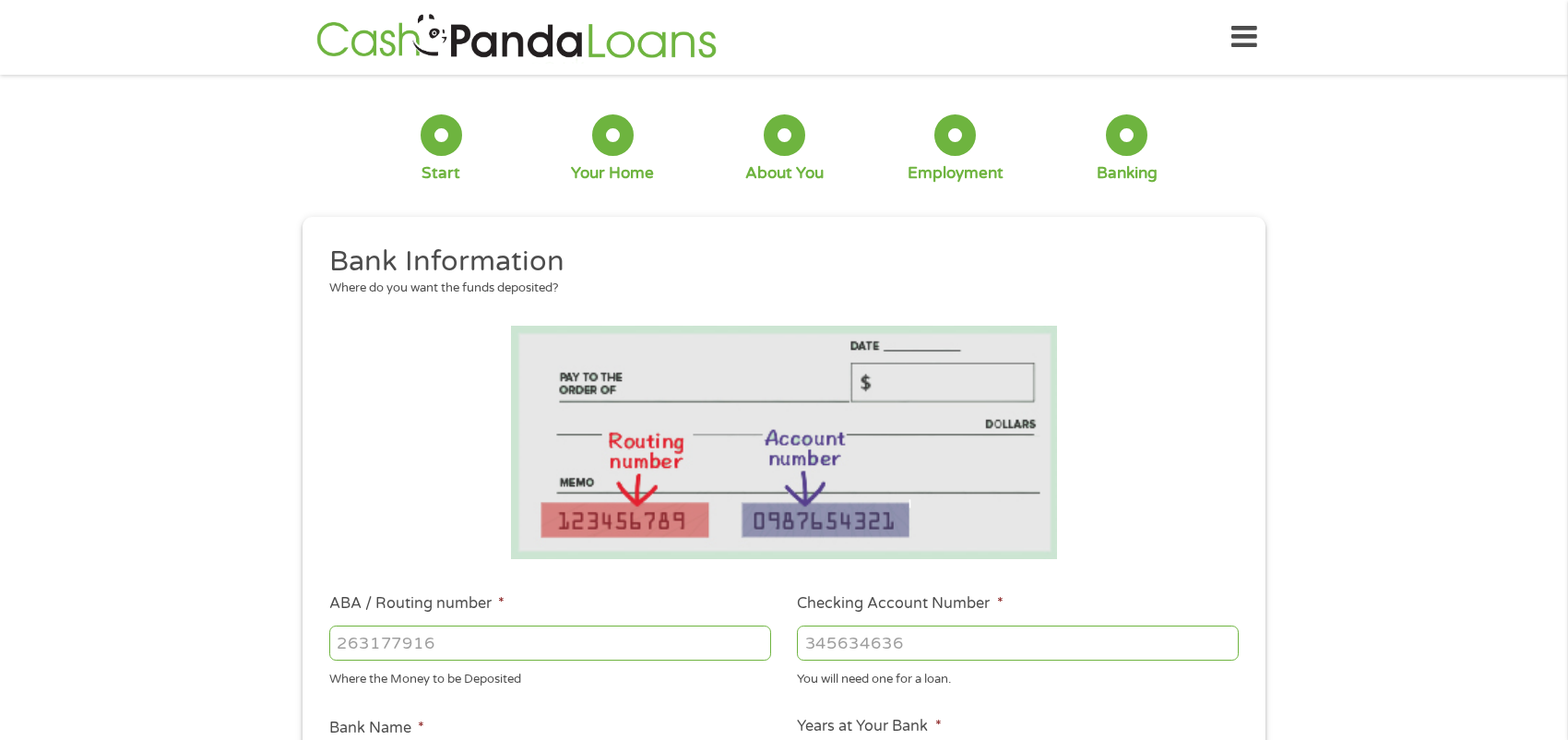
click at [469, 644] on input "ABA / Routing number *" at bounding box center [551, 643] width 442 height 35
type input "011200608"
type input "KEY BANK"
type input "011200608"
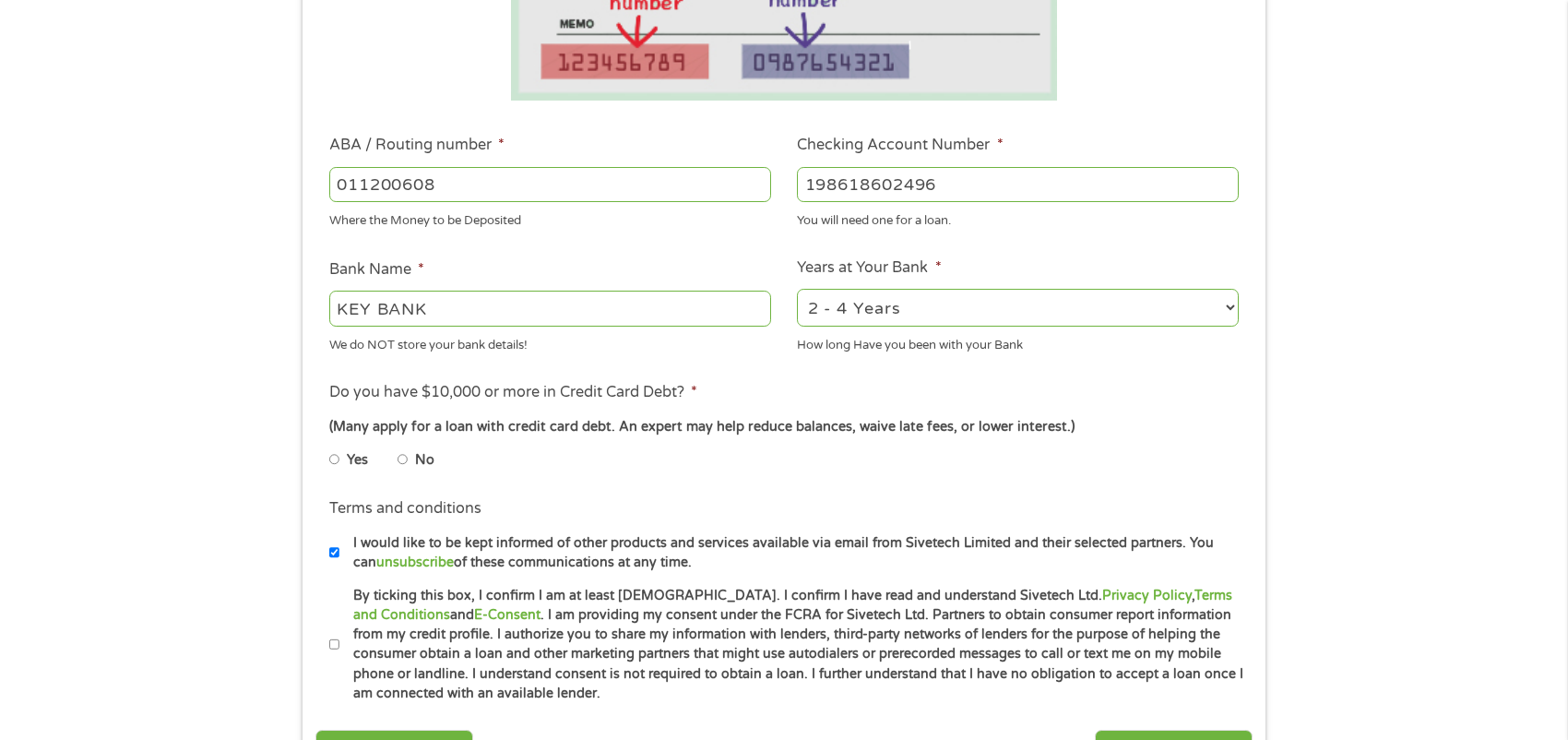
scroll to position [462, 0]
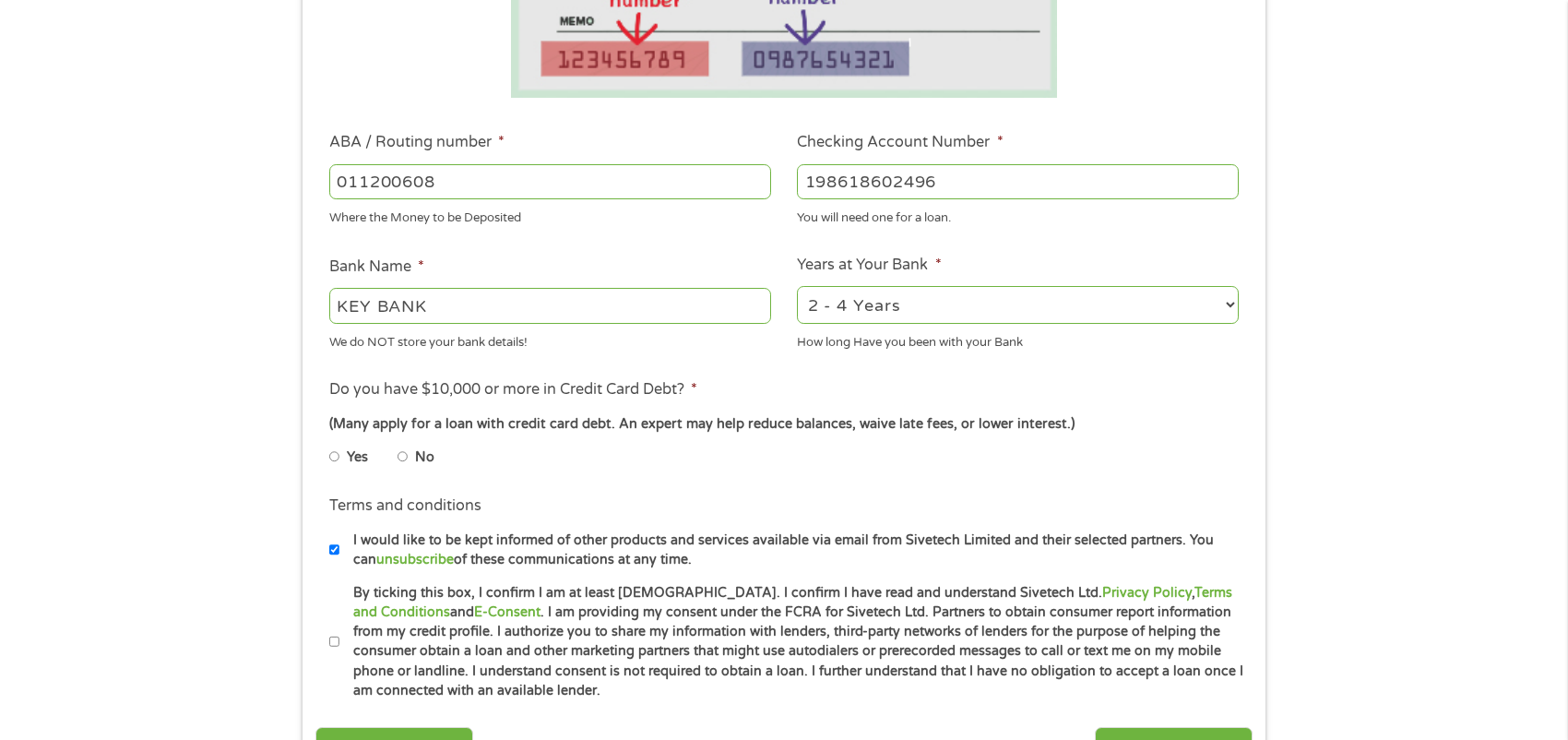
type input "198618602496"
click at [408, 465] on li "No" at bounding box center [431, 457] width 66 height 36
click at [402, 463] on input "No" at bounding box center [402, 457] width 11 height 29
radio input "true"
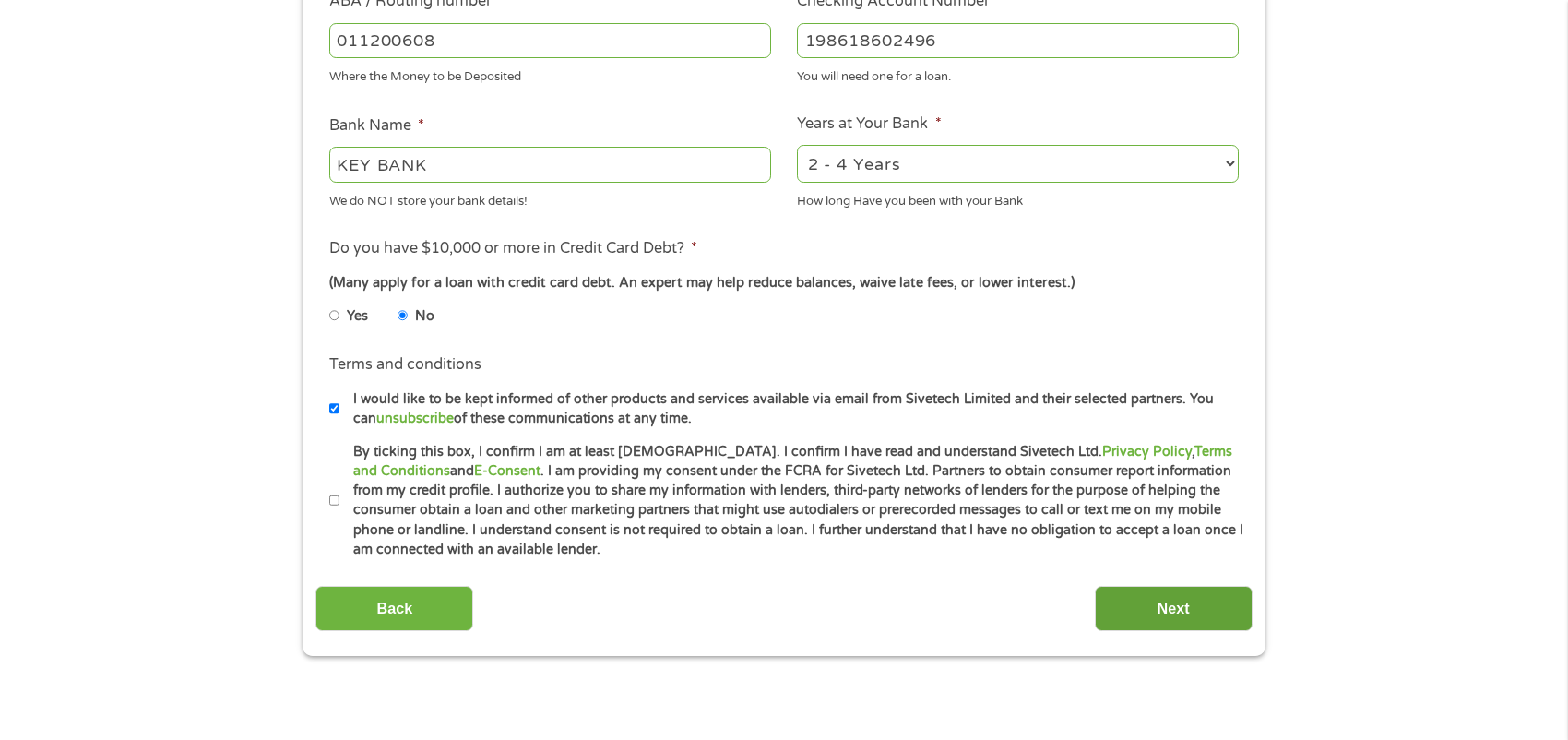
scroll to position [646, 0]
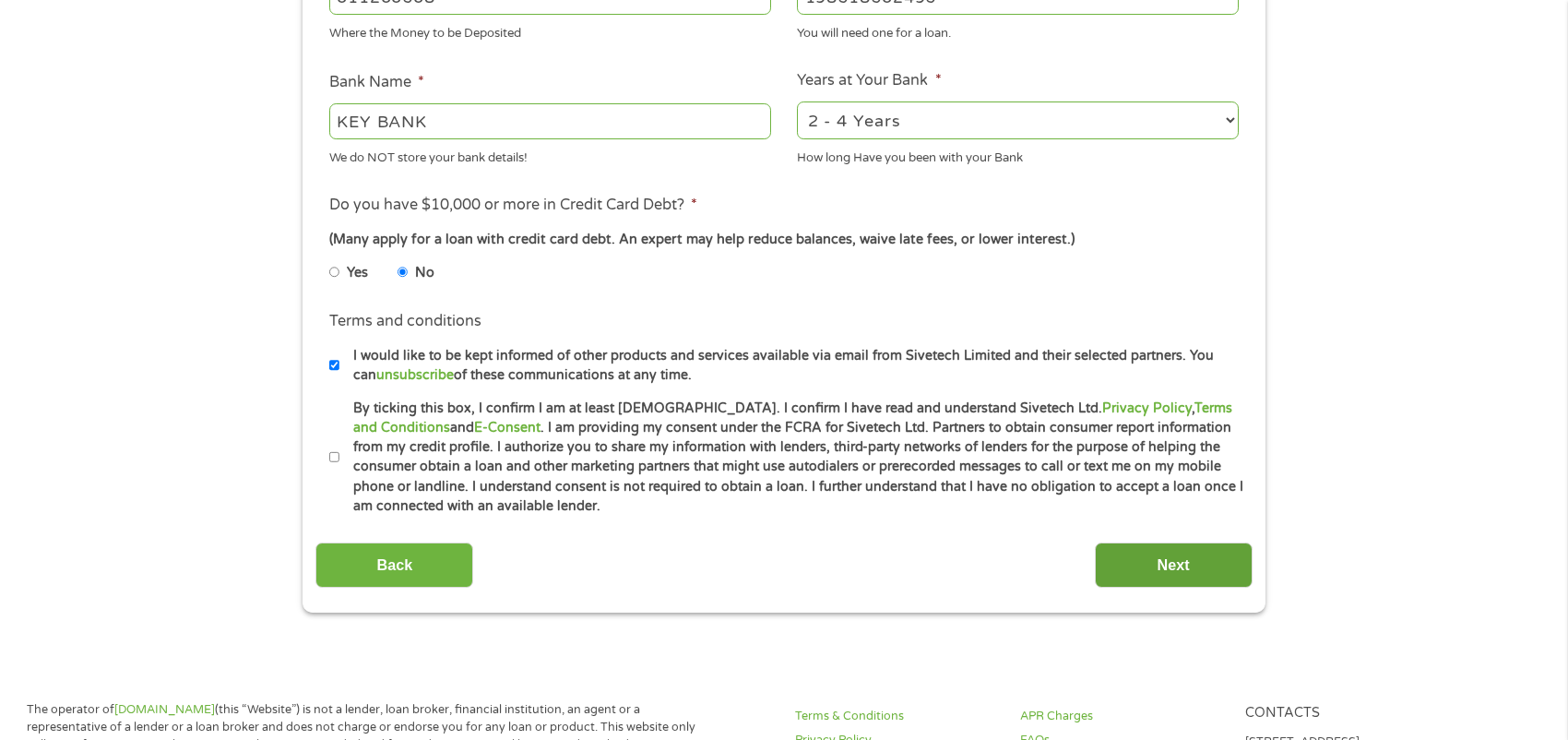
click at [1162, 564] on input "Next" at bounding box center [1173, 564] width 158 height 46
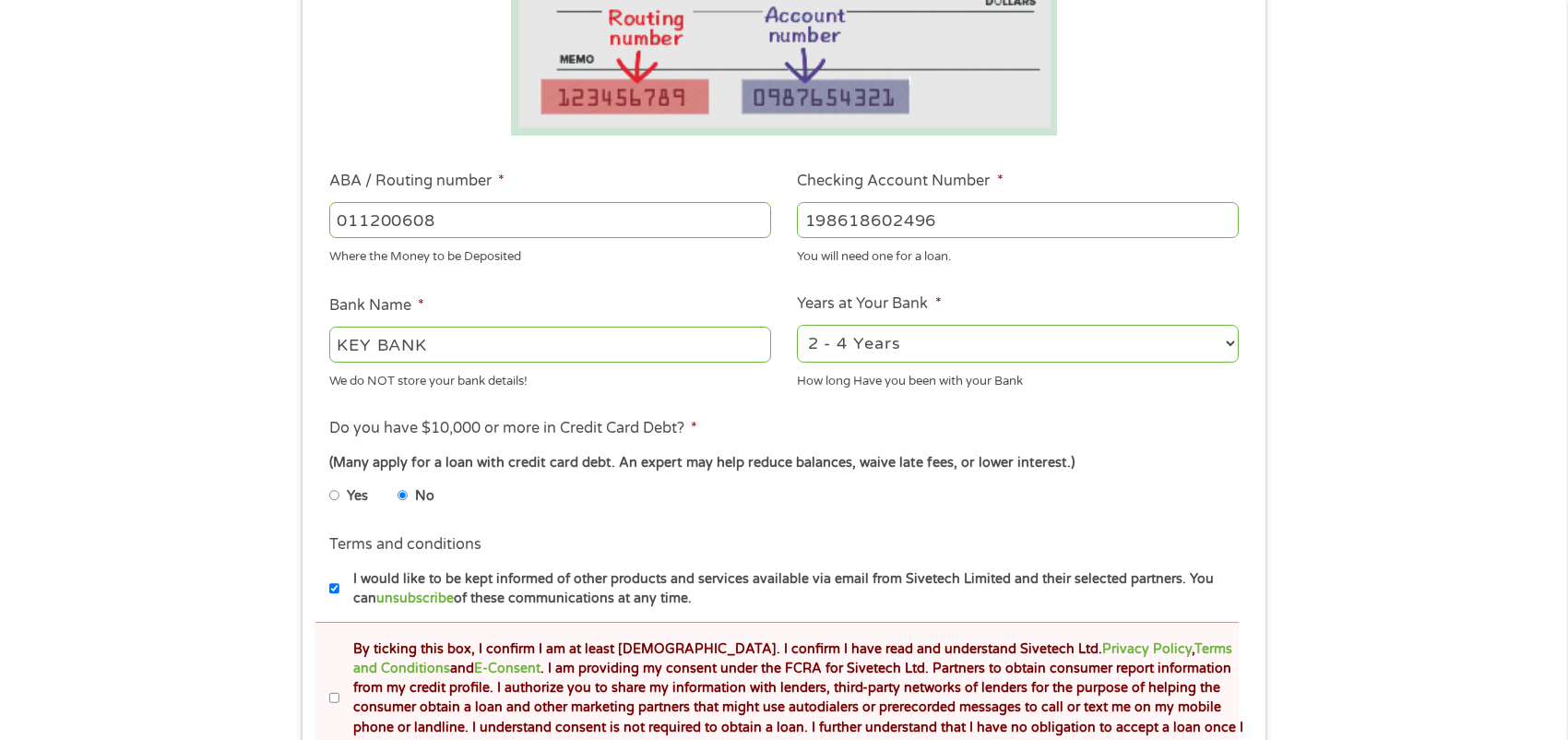
scroll to position [554, 0]
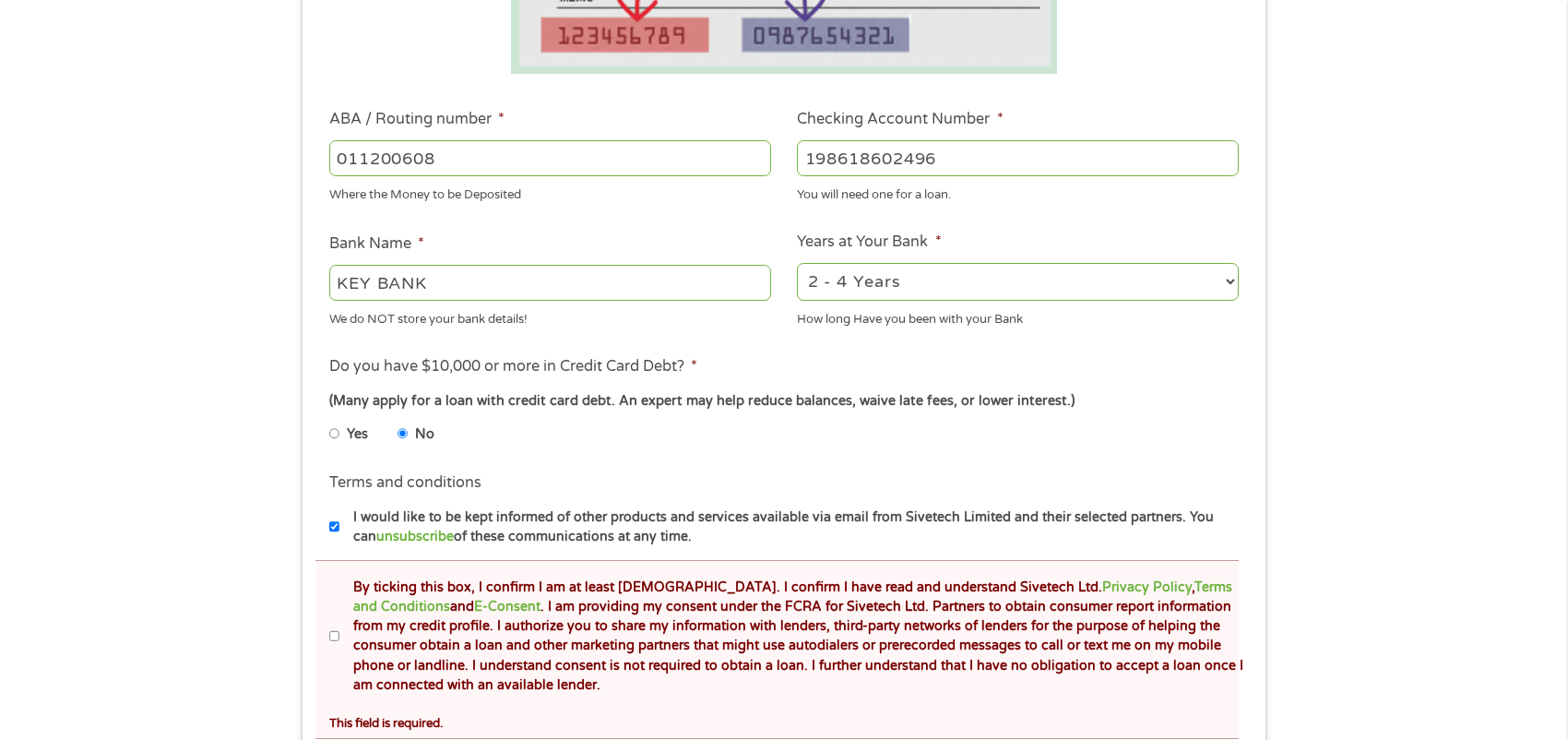
click at [339, 637] on label "By ticking this box, I confirm I am at least [DEMOGRAPHIC_DATA]. I confirm I ha…" at bounding box center [791, 637] width 905 height 118
click at [339, 637] on input "By ticking this box, I confirm I am at least [DEMOGRAPHIC_DATA]. I confirm I ha…" at bounding box center [335, 636] width 11 height 29
checkbox input "true"
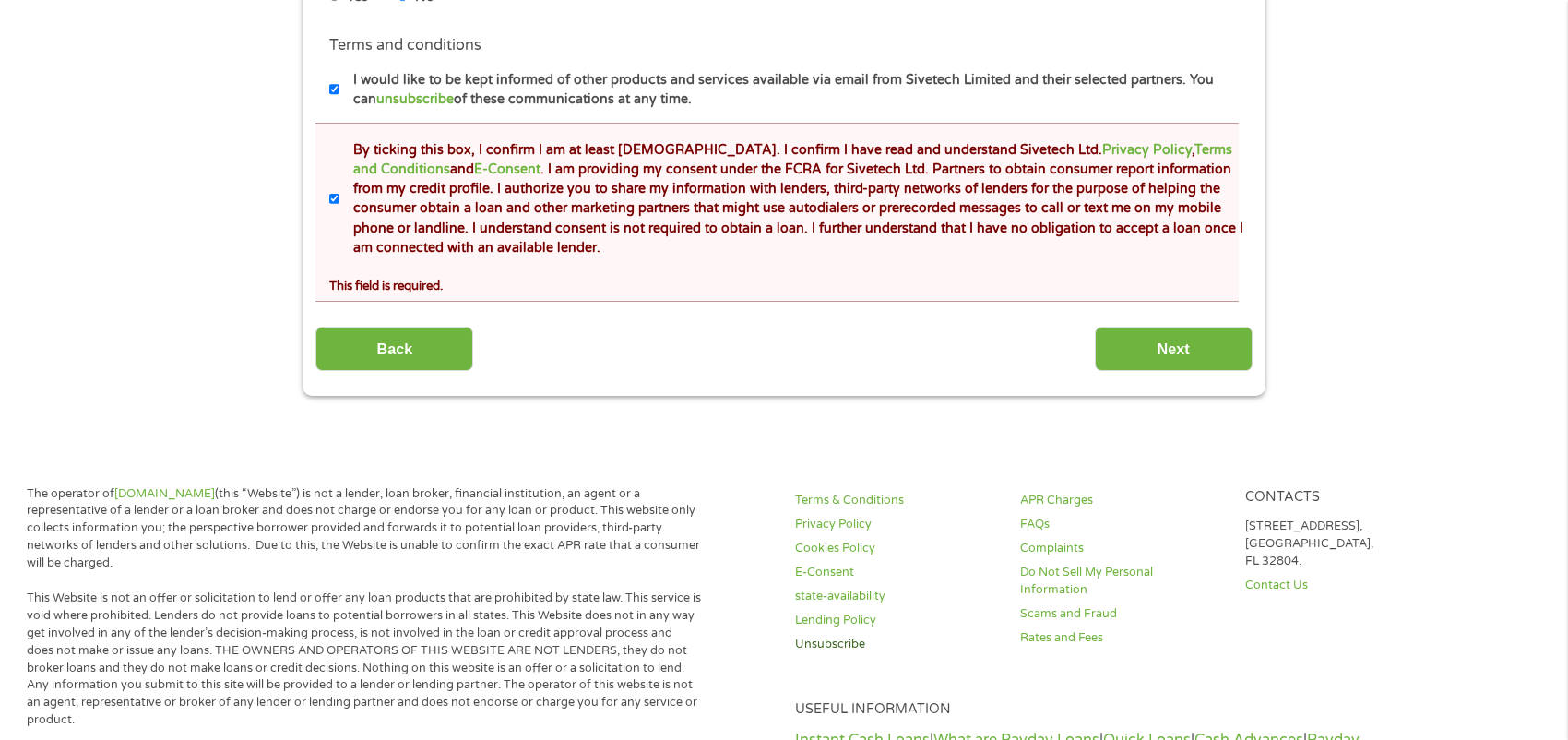
scroll to position [1014, 0]
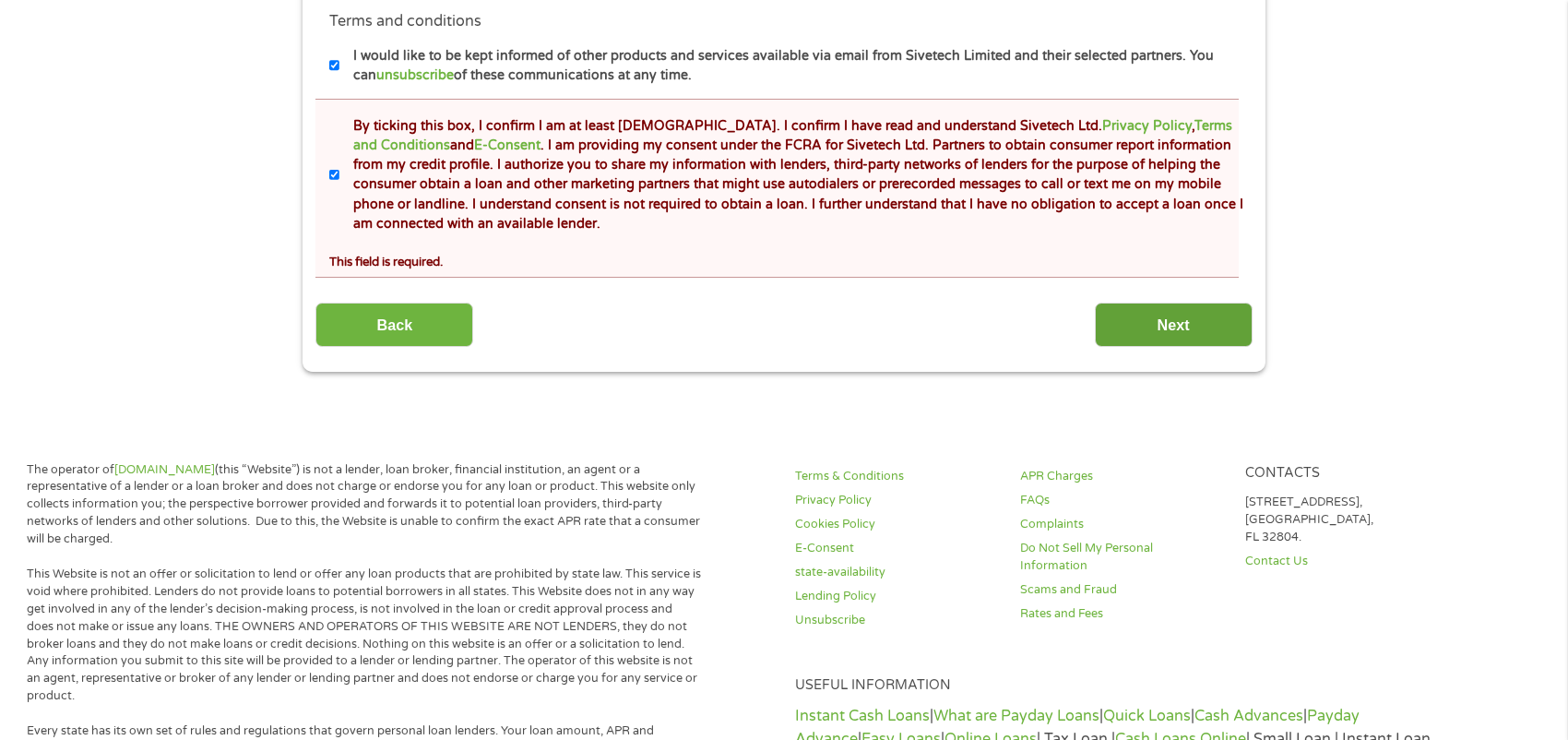
click at [1164, 324] on input "Next" at bounding box center [1173, 325] width 158 height 46
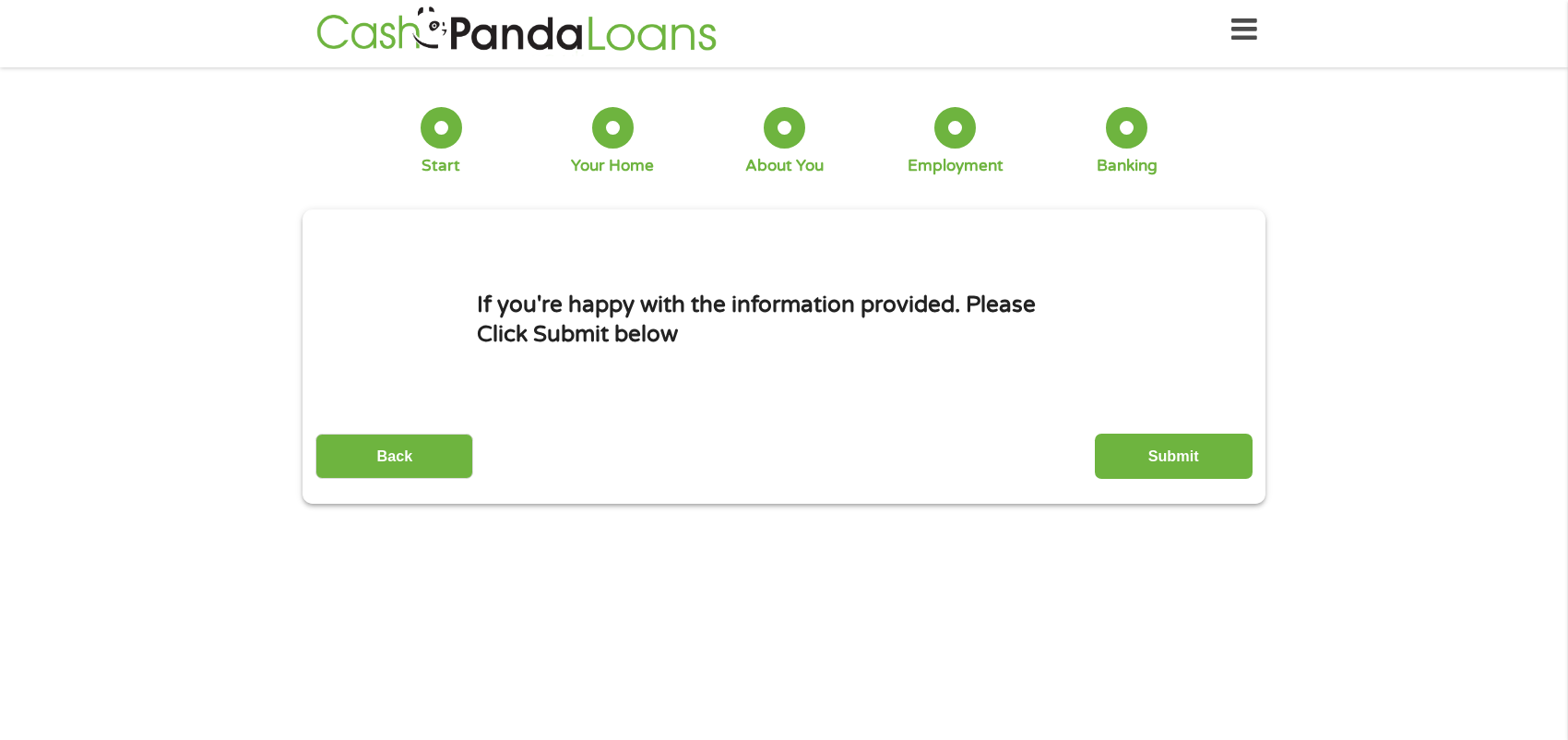
scroll to position [0, 0]
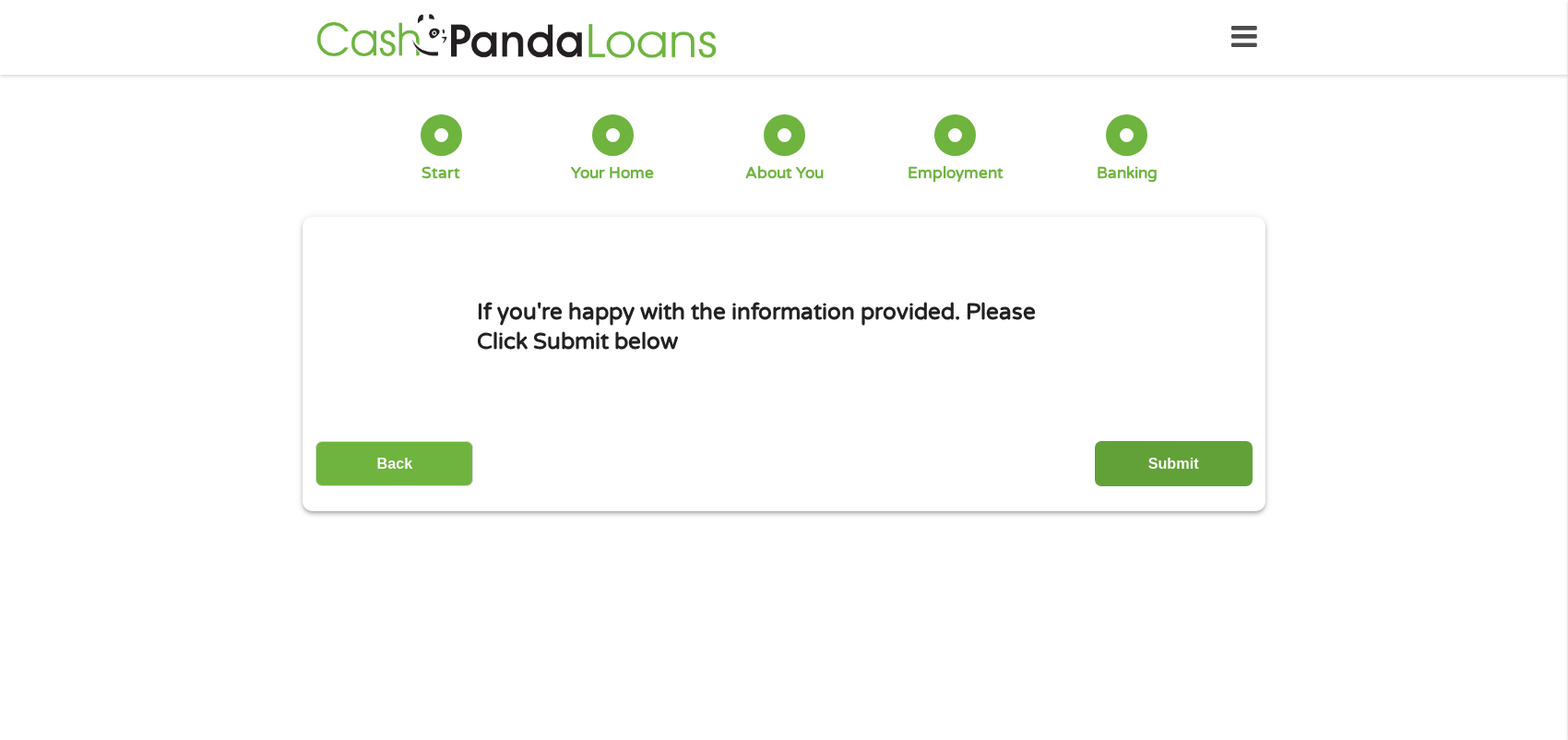
click at [1161, 455] on input "Submit" at bounding box center [1173, 464] width 158 height 46
